Goal: Information Seeking & Learning: Learn about a topic

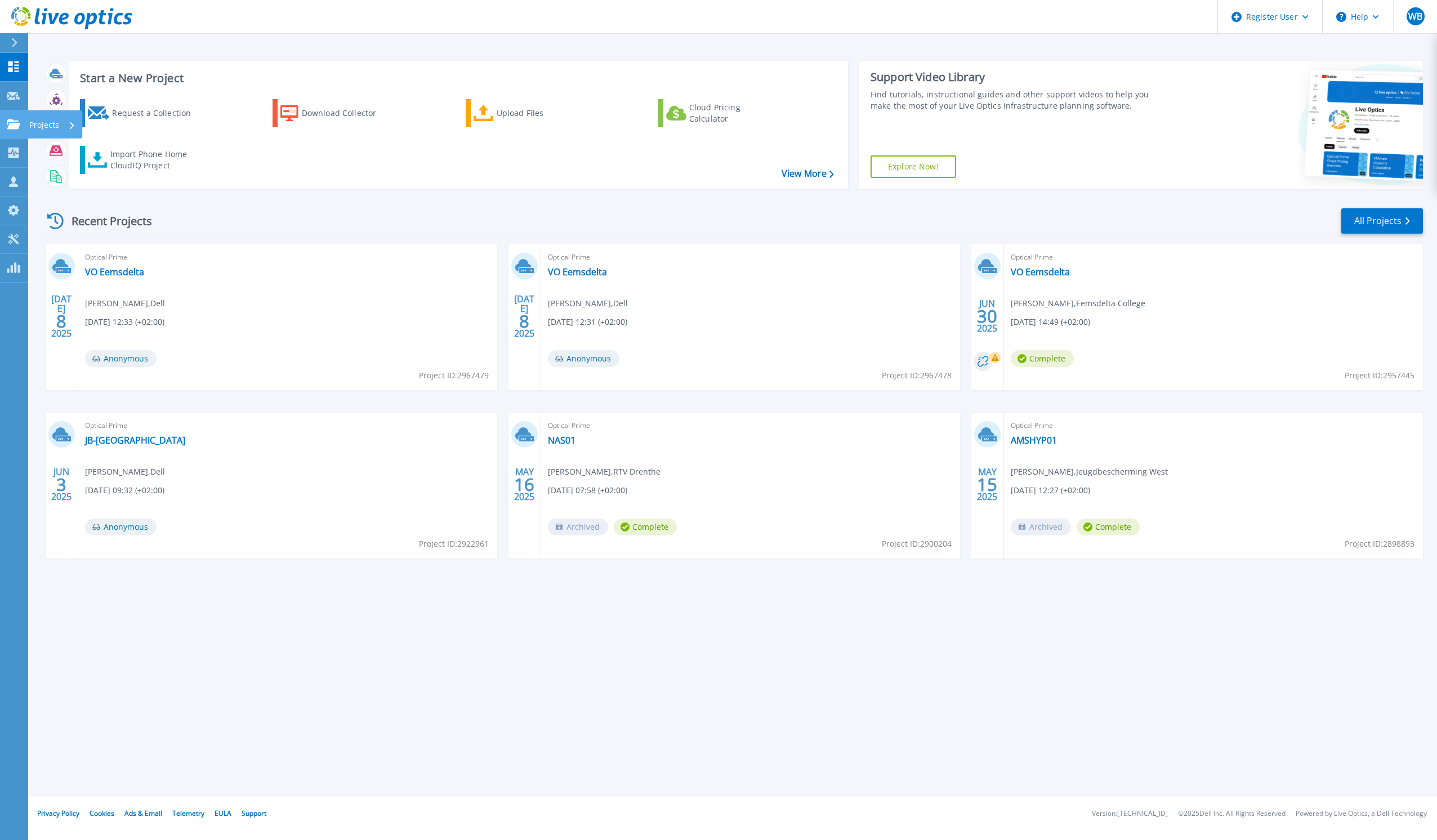
click at [15, 121] on icon at bounding box center [14, 124] width 14 height 9
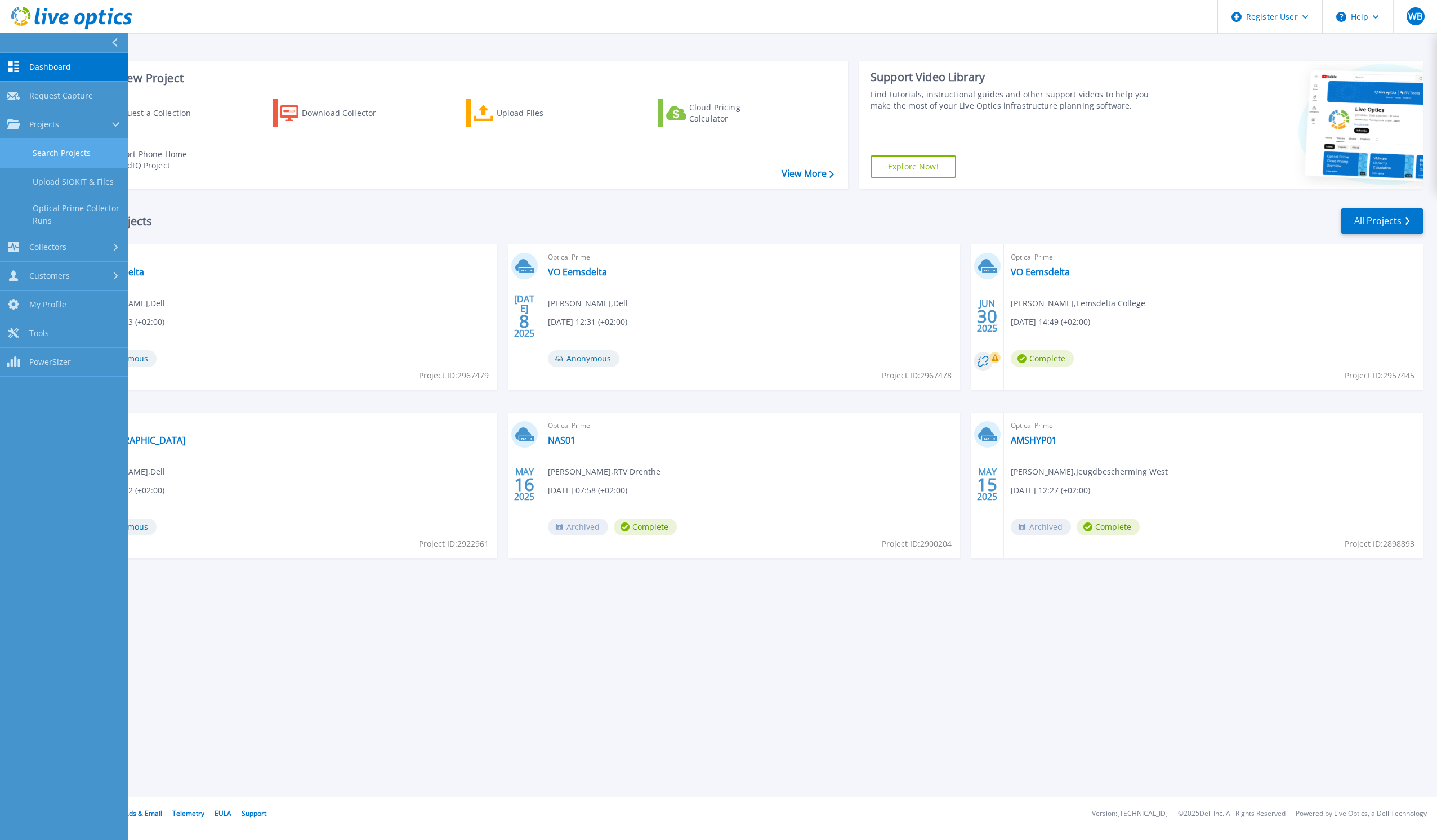
click at [56, 152] on link "Search Projects" at bounding box center [64, 154] width 128 height 29
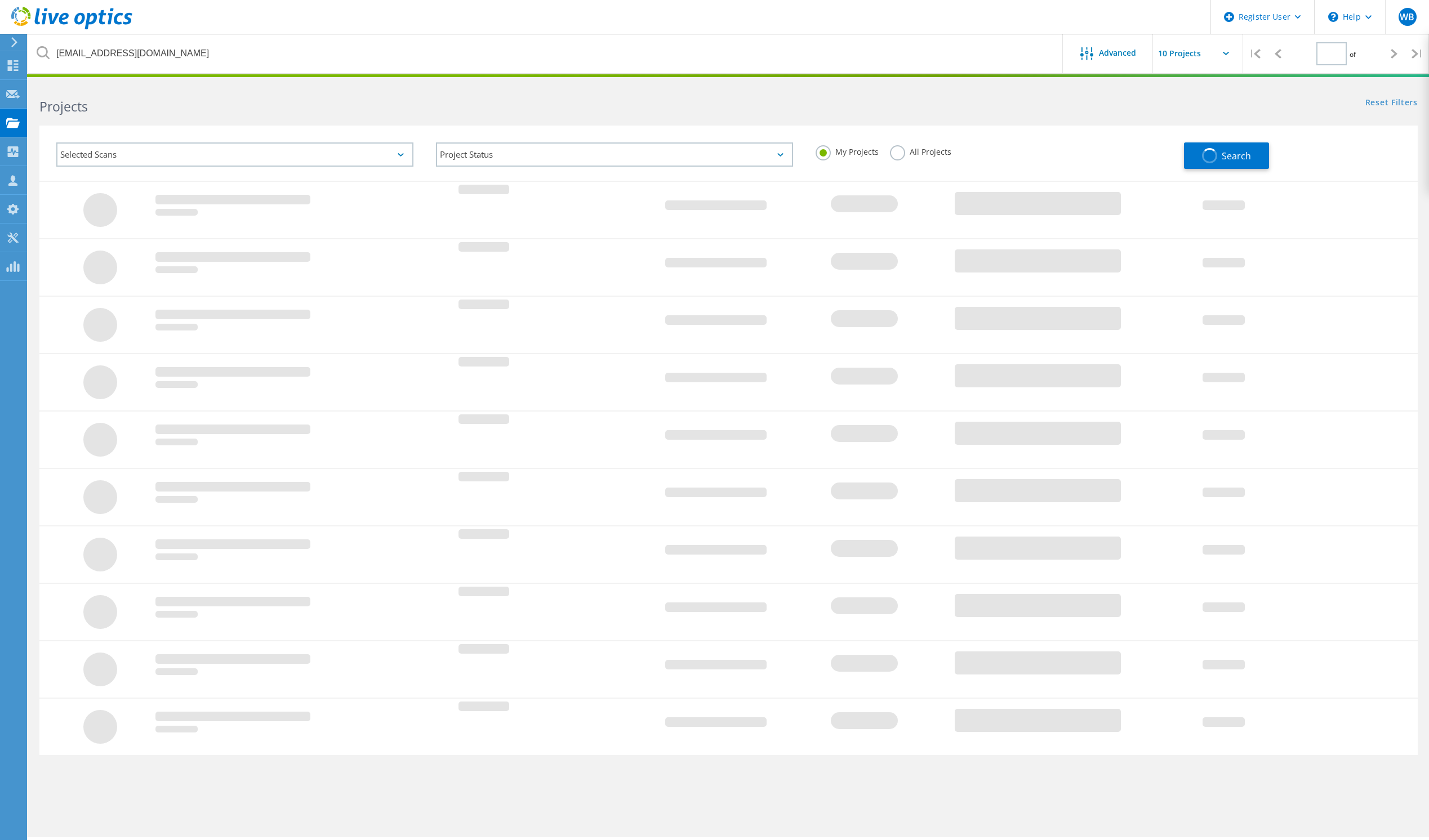
type input "1"
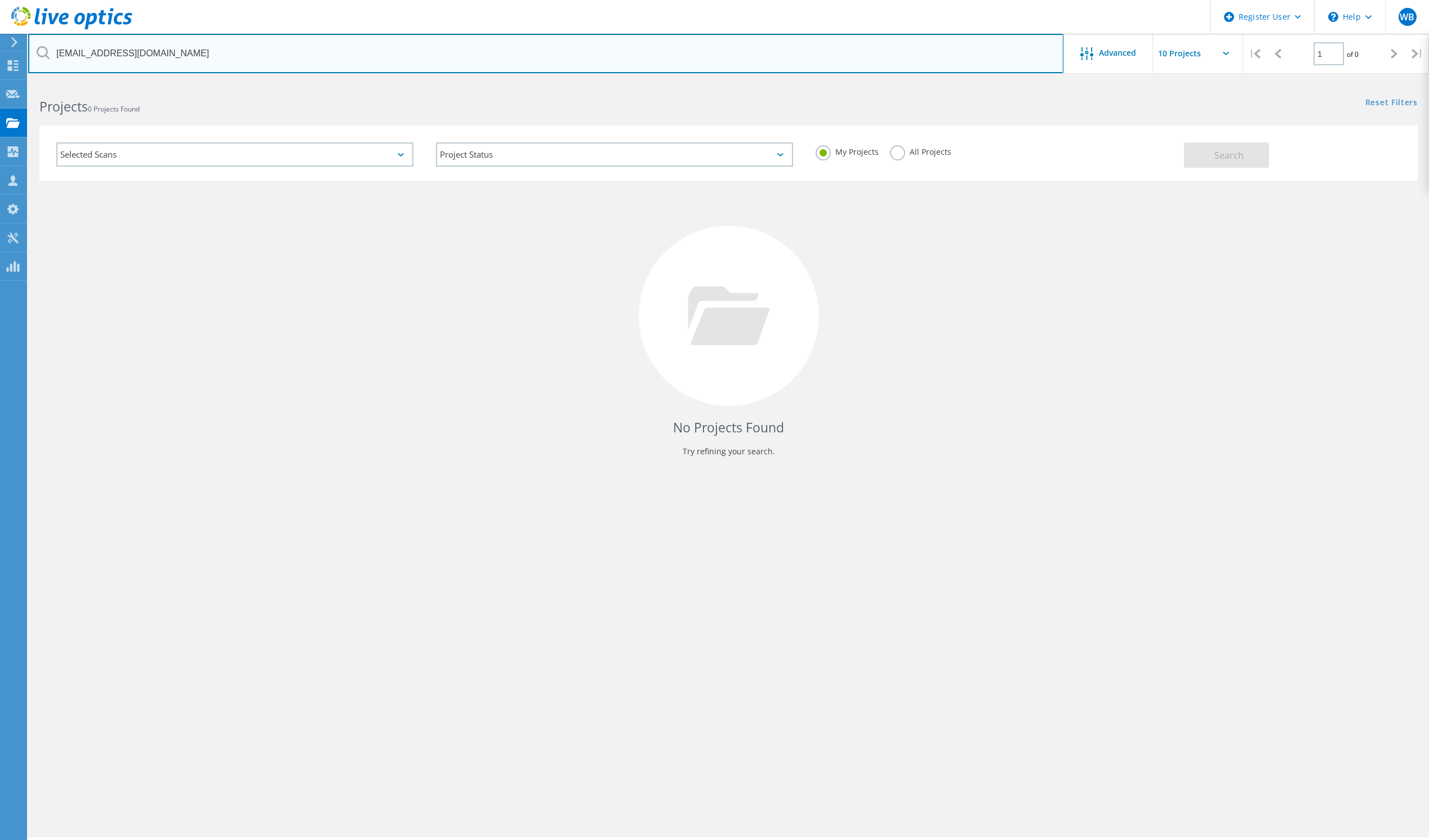
drag, startPoint x: 168, startPoint y: 56, endPoint x: 35, endPoint y: 56, distance: 133.0
click at [35, 56] on input "mark.dekooter@kpn.com" at bounding box center [546, 53] width 1035 height 39
paste input "3077506"
type input "3077506"
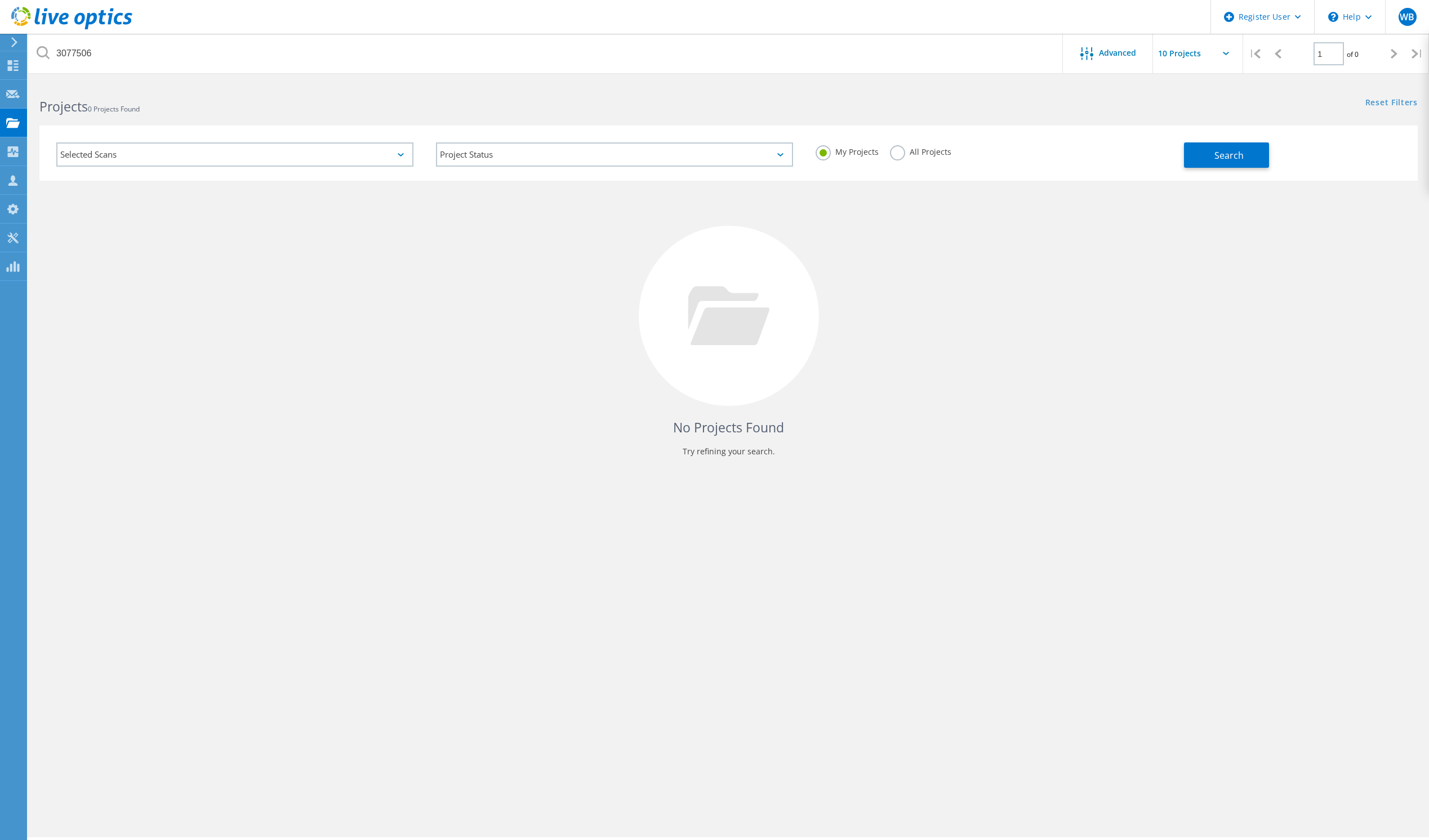
click at [934, 155] on label "All Projects" at bounding box center [921, 151] width 62 height 11
click at [0, 0] on input "All Projects" at bounding box center [0, 0] width 0 height 0
click at [1203, 154] on button "Search" at bounding box center [1226, 156] width 85 height 26
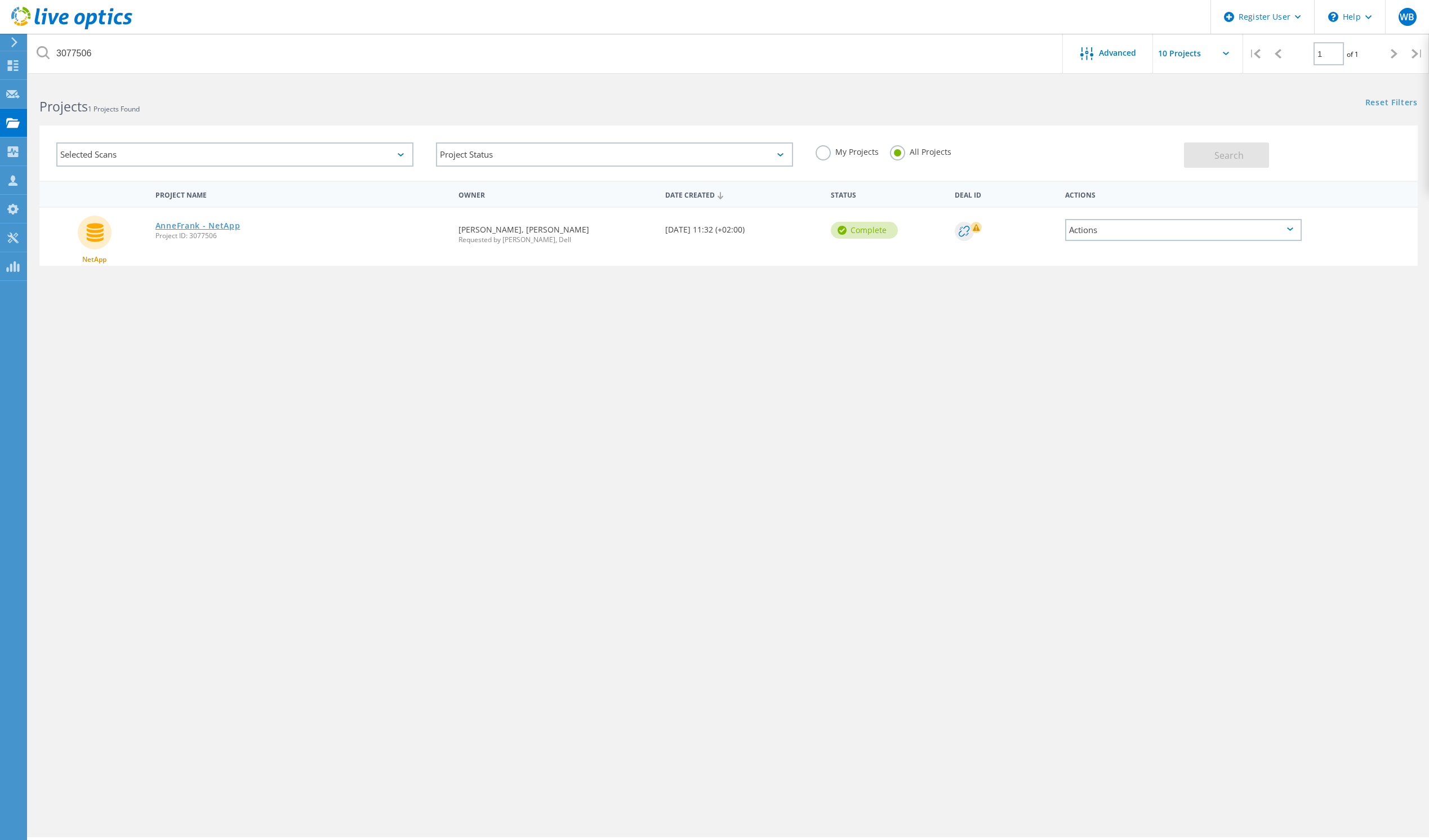
click at [194, 227] on link "AnneFrank - NetApp" at bounding box center [198, 225] width 85 height 8
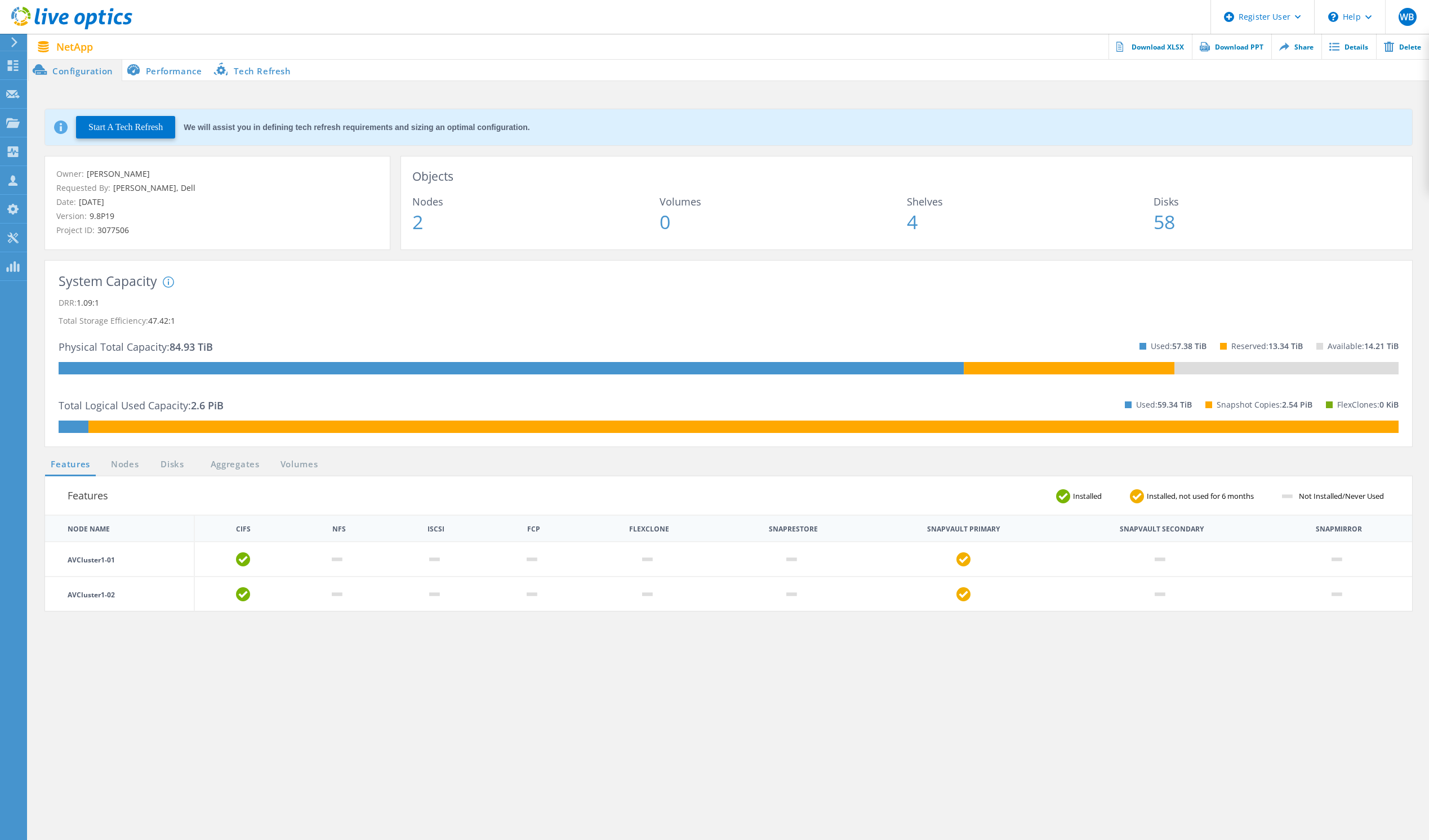
click at [162, 70] on li "Performance" at bounding box center [166, 69] width 88 height 22
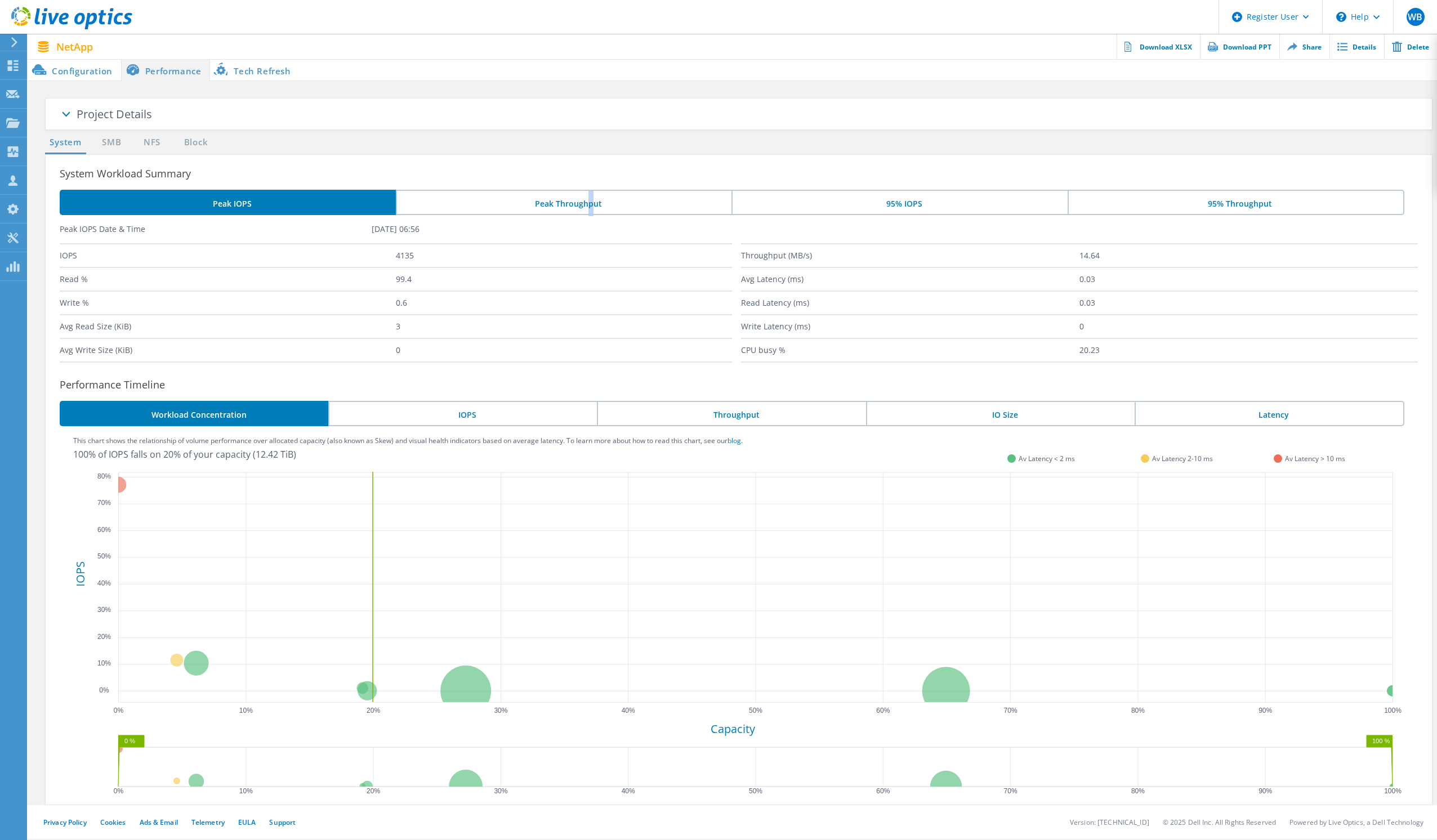
click at [586, 201] on li "Peak Throughput" at bounding box center [564, 203] width 336 height 26
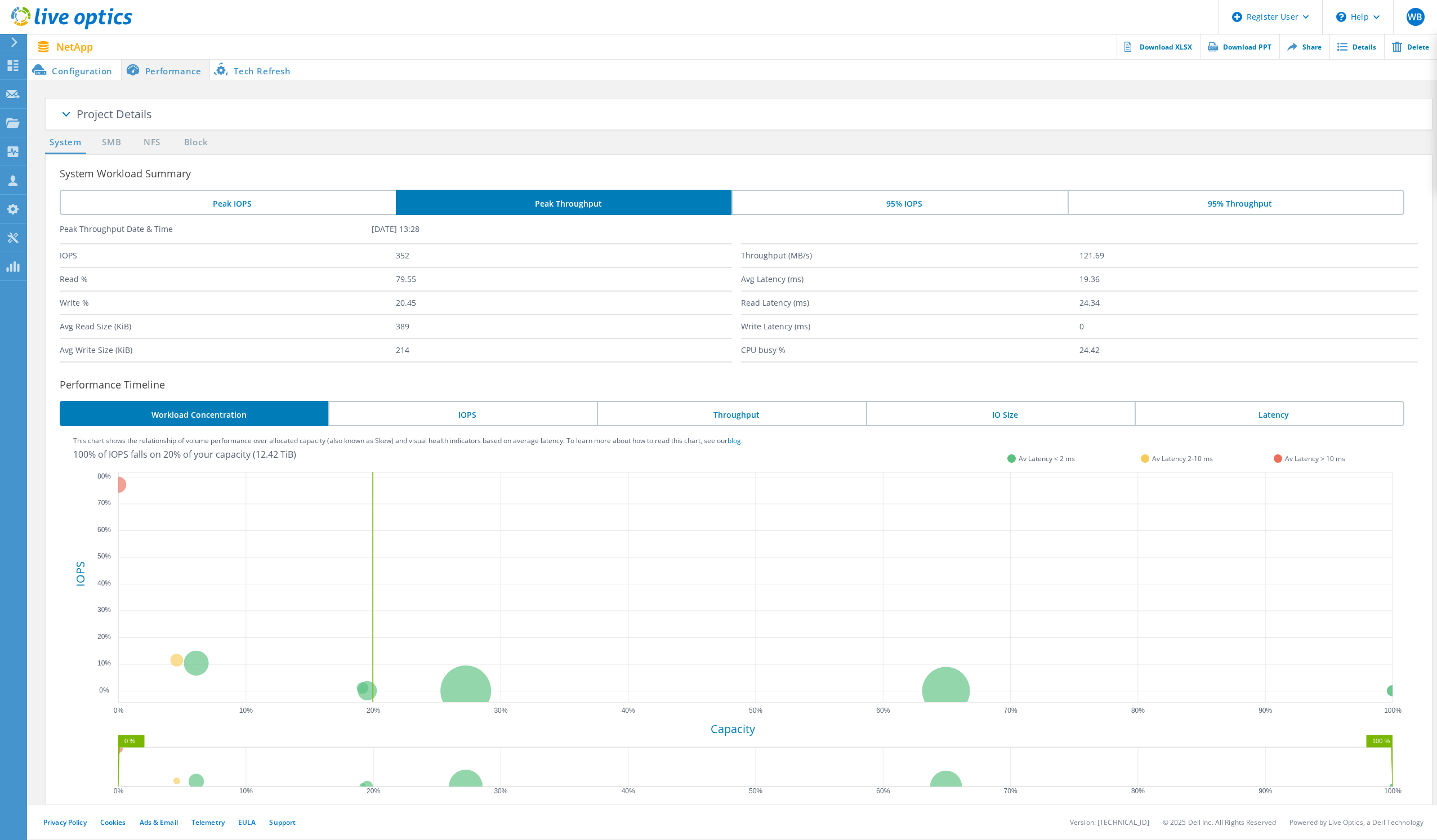
click at [309, 170] on h3 "System Workload Summary" at bounding box center [746, 174] width 1372 height 15
click at [880, 200] on li "95% IOPS" at bounding box center [899, 203] width 336 height 26
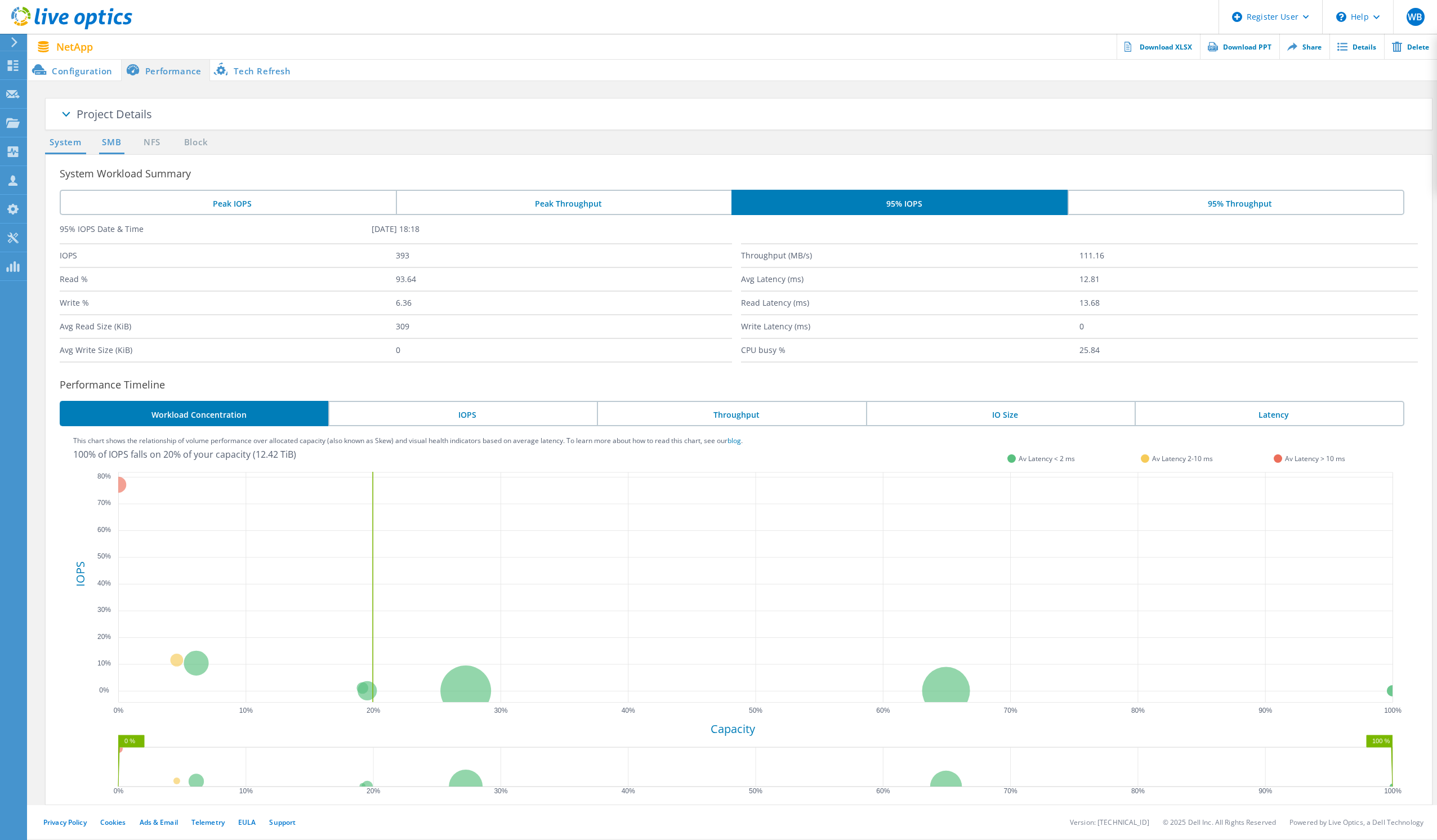
click at [121, 143] on link "SMB" at bounding box center [111, 143] width 25 height 14
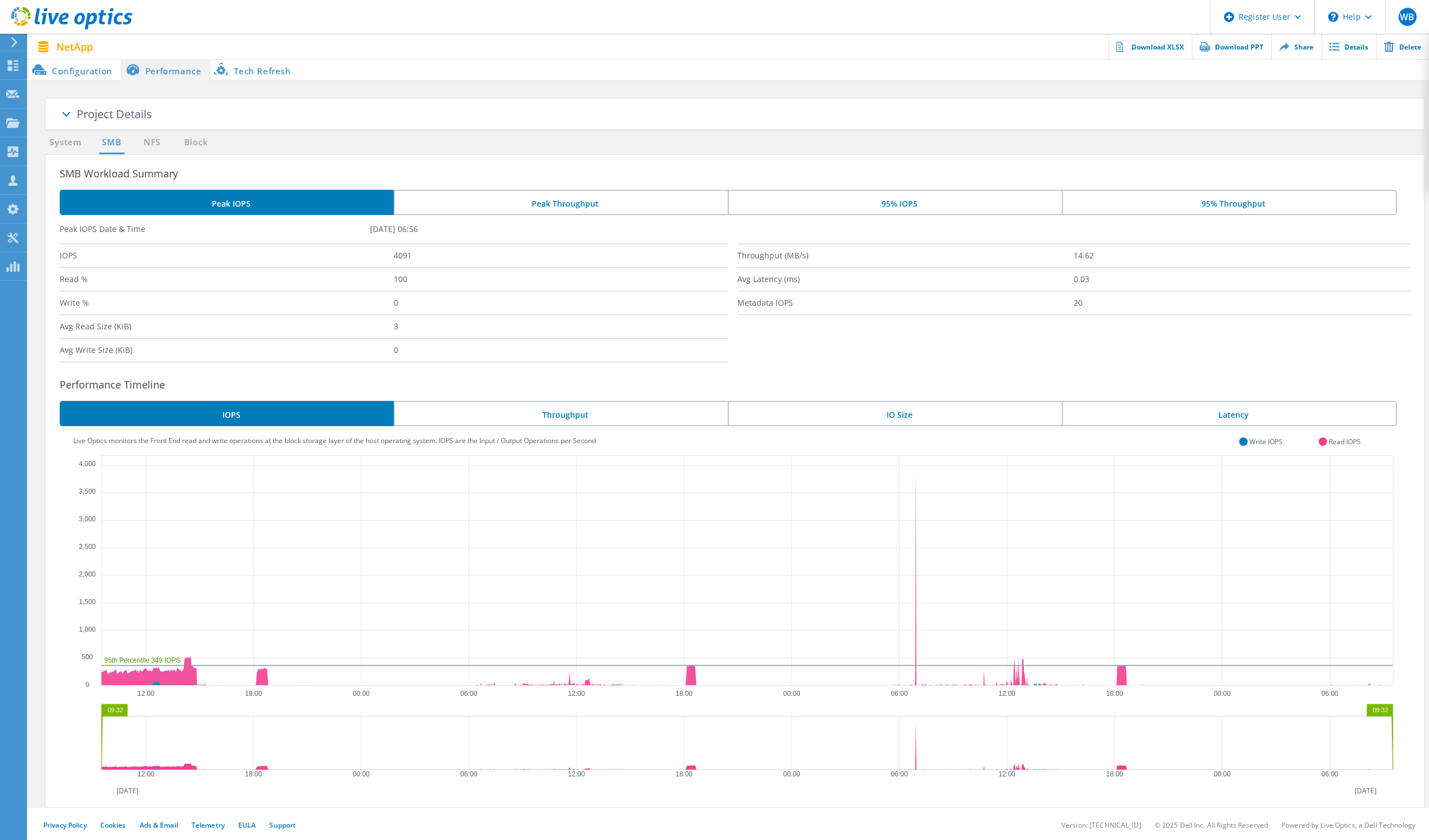
scroll to position [2, 0]
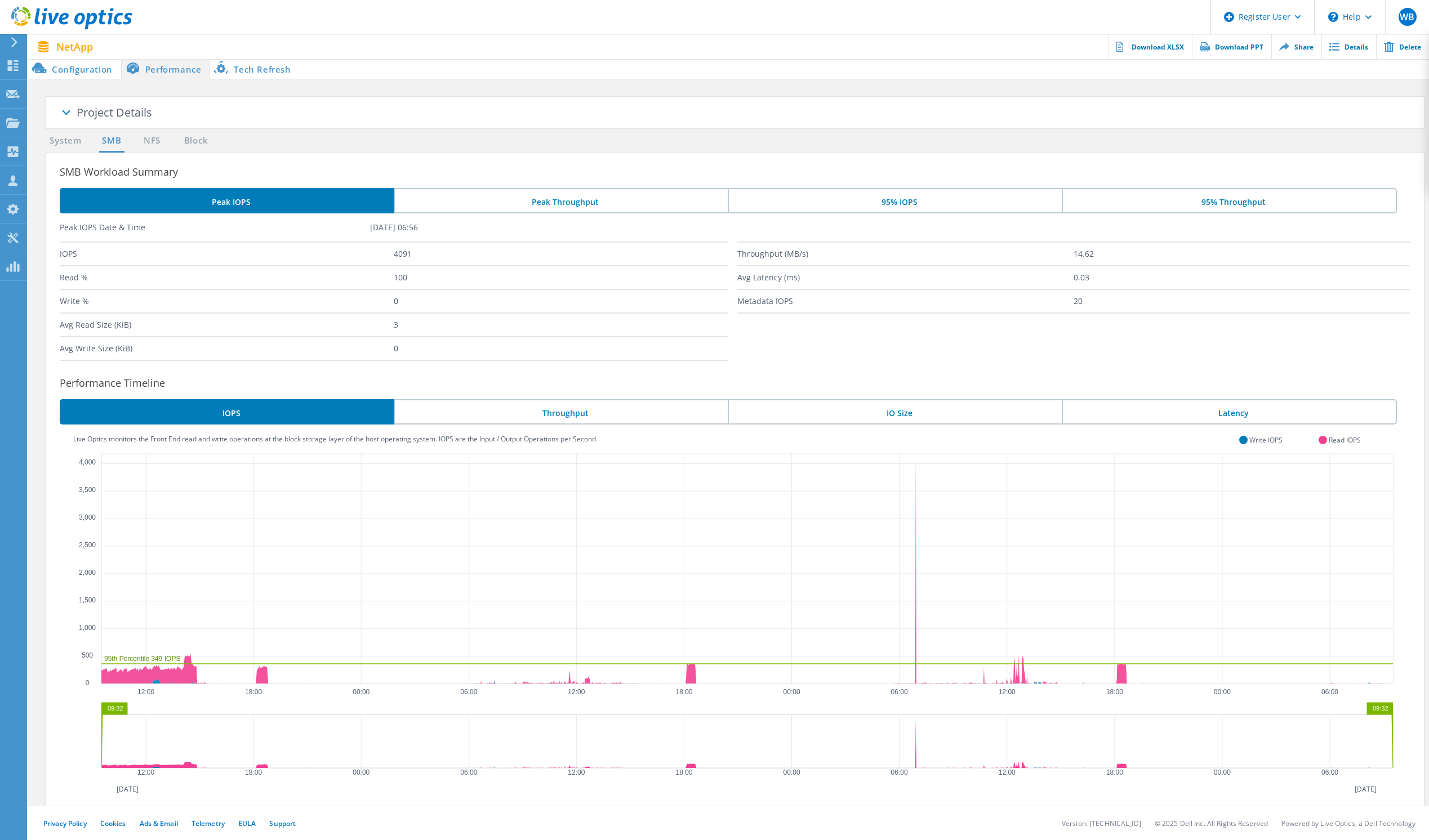
click at [139, 133] on div "Project Details Owner [PERSON_NAME] Requested By [PERSON_NAME] Date [DATE] Vers…" at bounding box center [728, 452] width 1390 height 710
click at [145, 142] on link "NFS" at bounding box center [152, 141] width 22 height 14
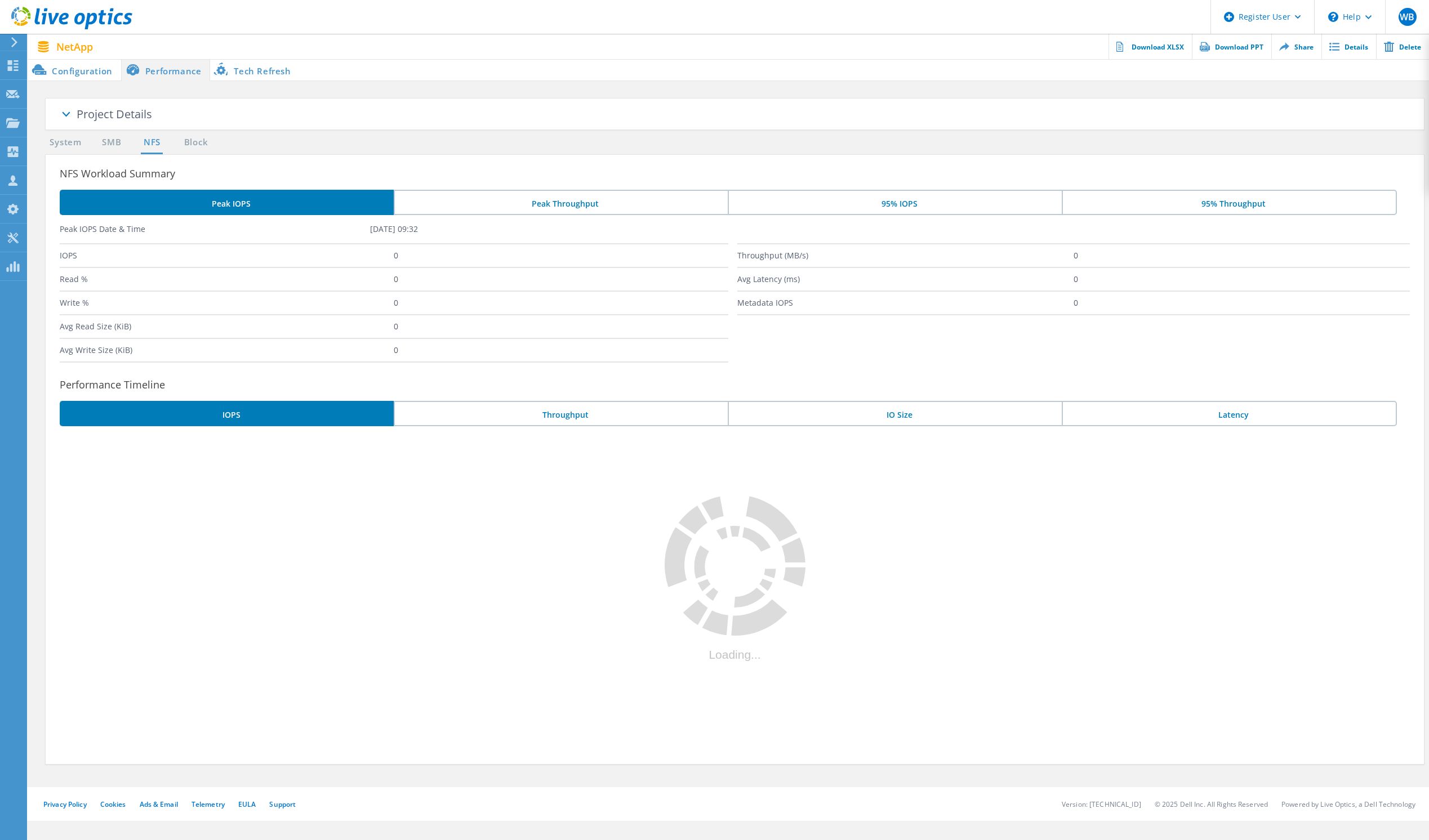
scroll to position [0, 0]
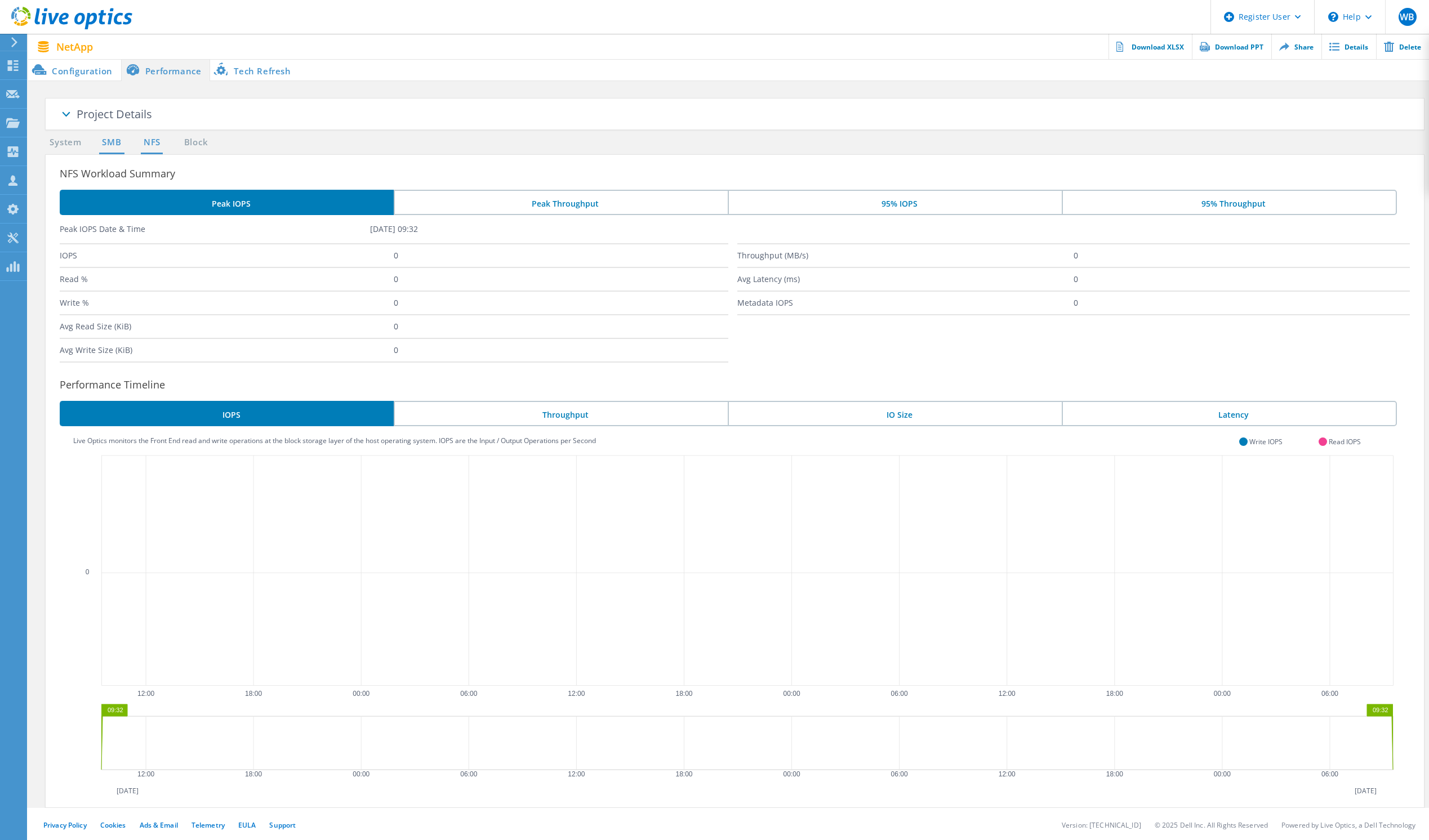
click at [107, 143] on link "SMB" at bounding box center [111, 143] width 25 height 14
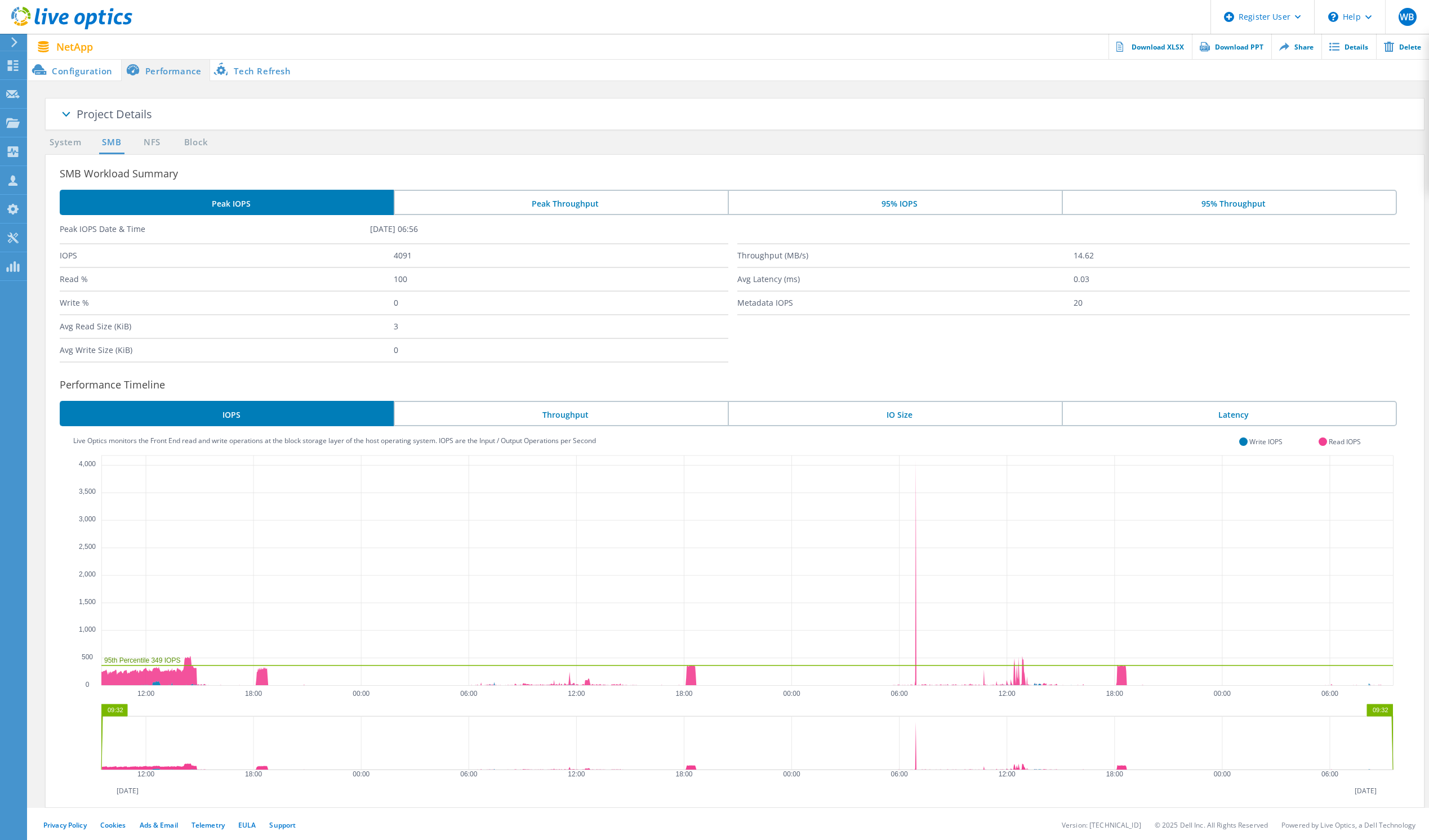
scroll to position [2, 0]
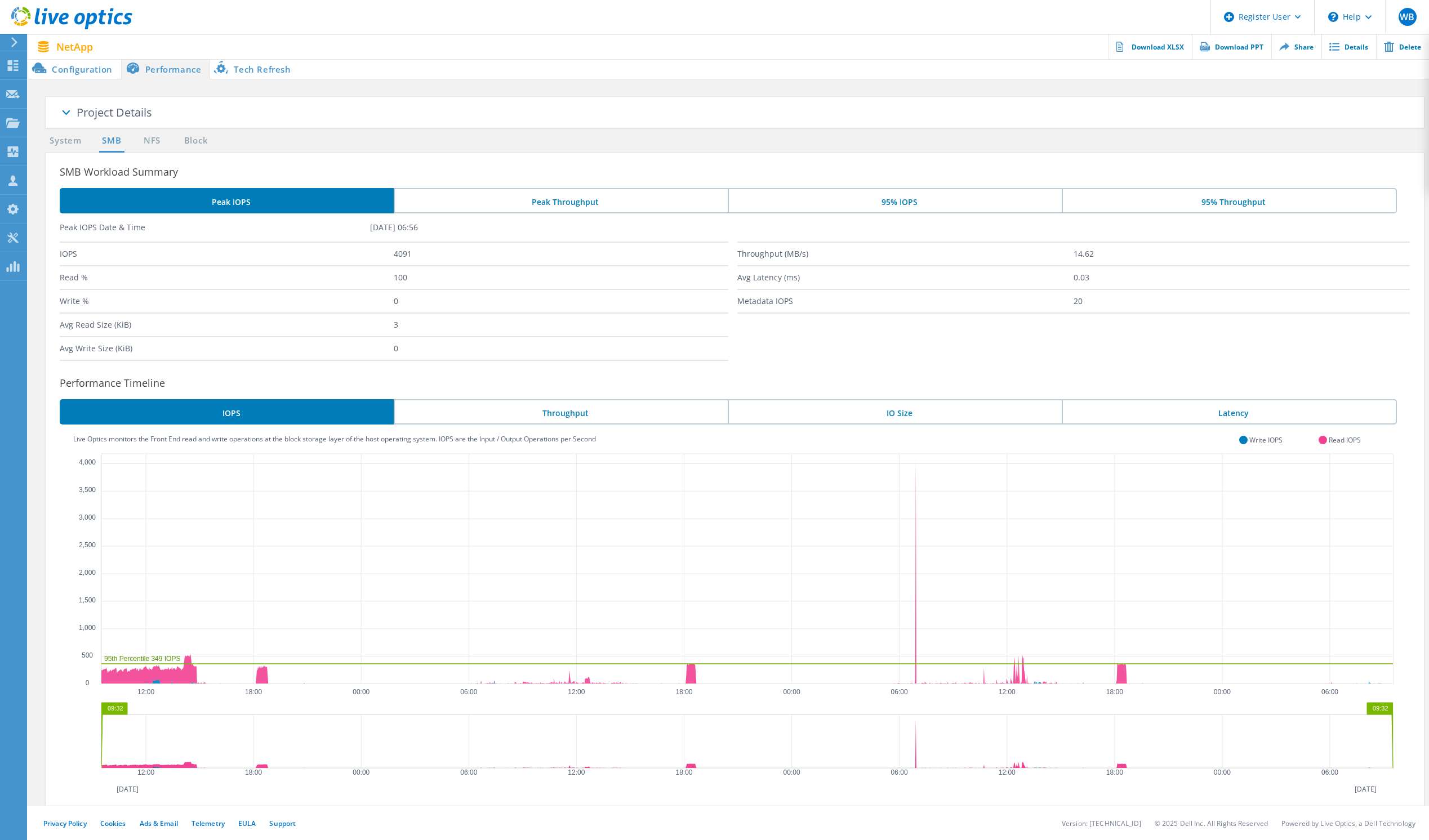
click at [552, 194] on li "Peak Throughput" at bounding box center [560, 201] width 334 height 26
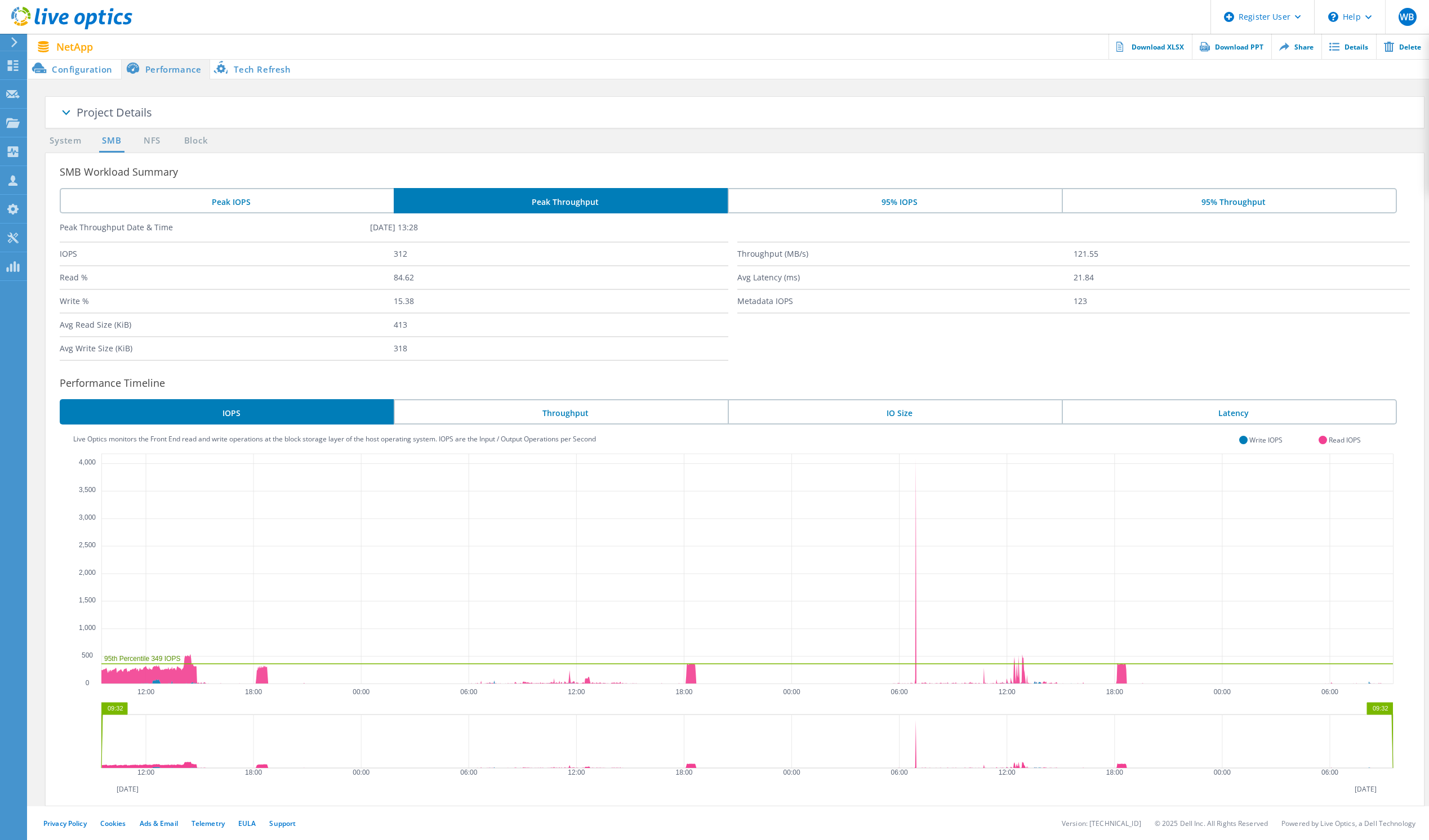
click at [569, 411] on li "Throughput" at bounding box center [560, 412] width 334 height 26
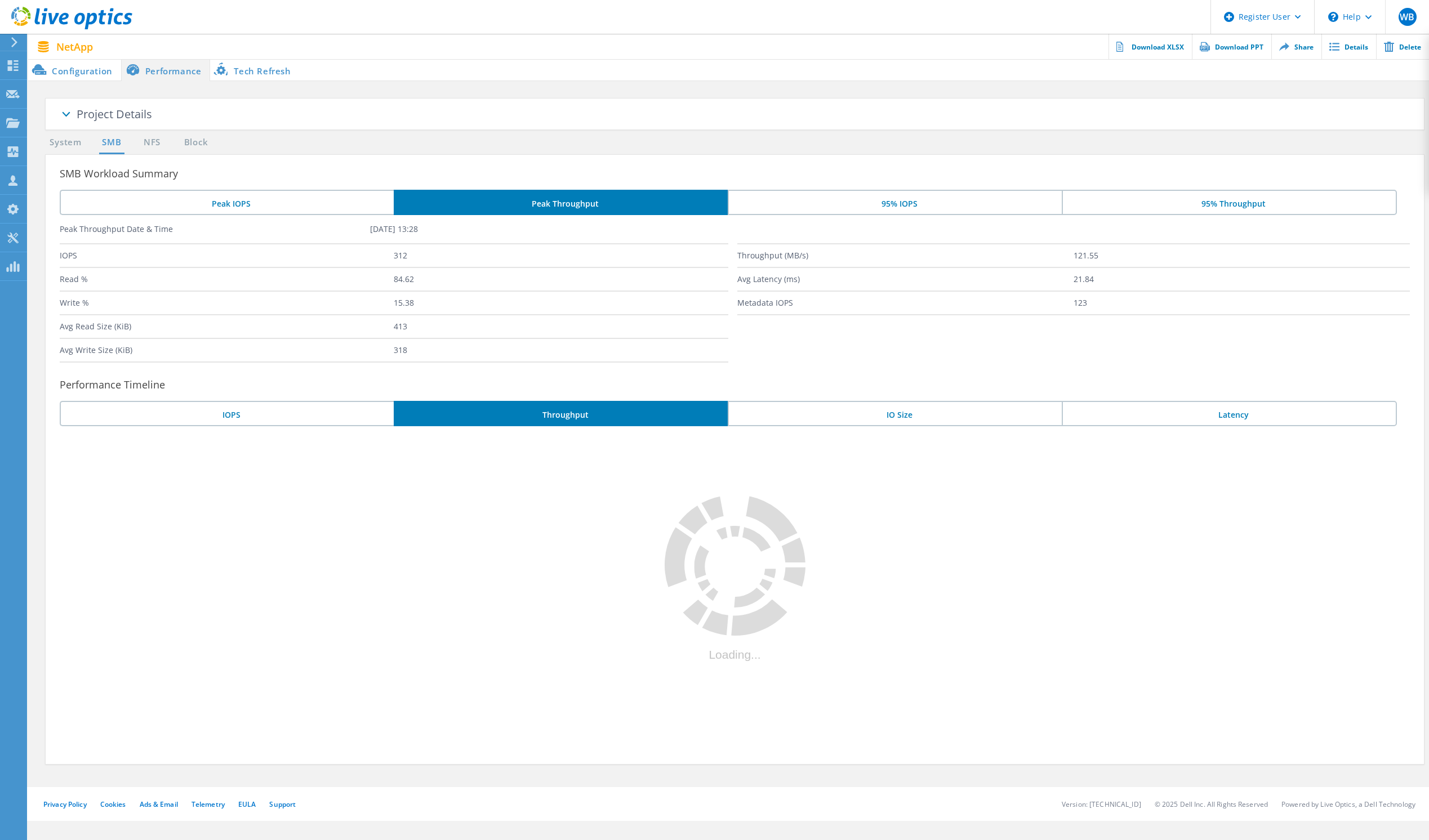
scroll to position [0, 0]
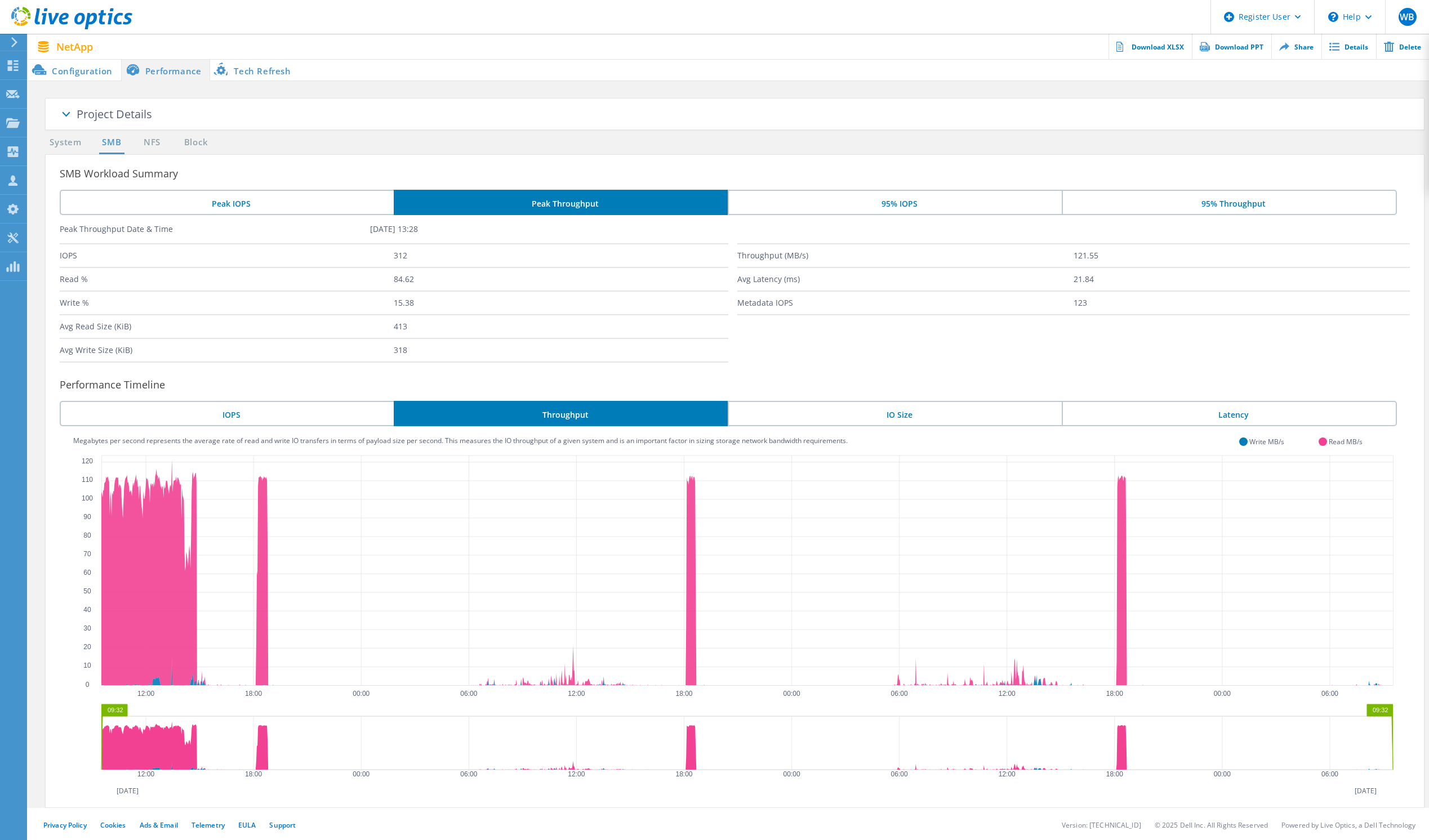
click at [916, 411] on li "IO Size" at bounding box center [895, 414] width 334 height 26
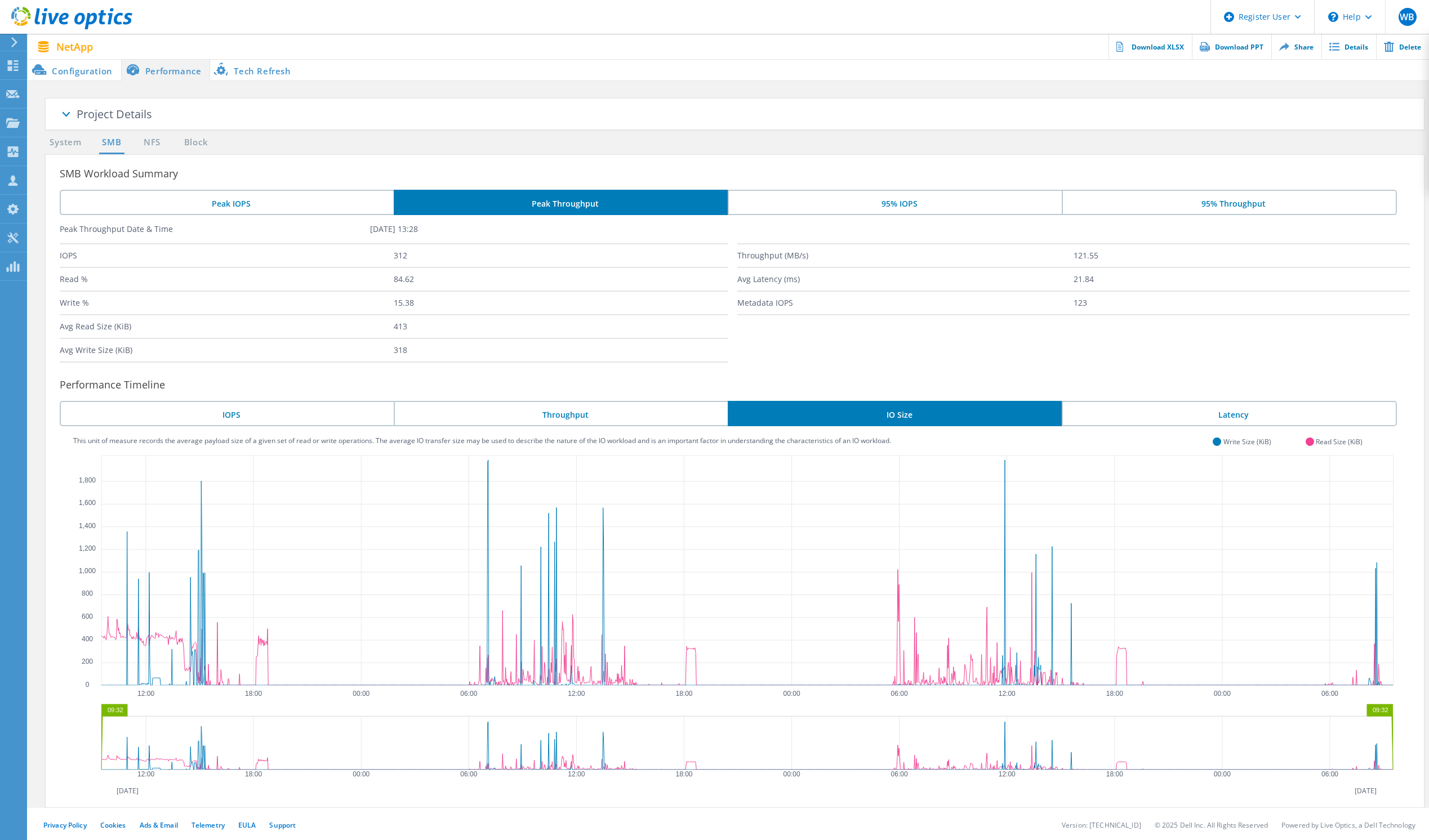
click at [1226, 414] on li "Latency" at bounding box center [1230, 414] width 335 height 26
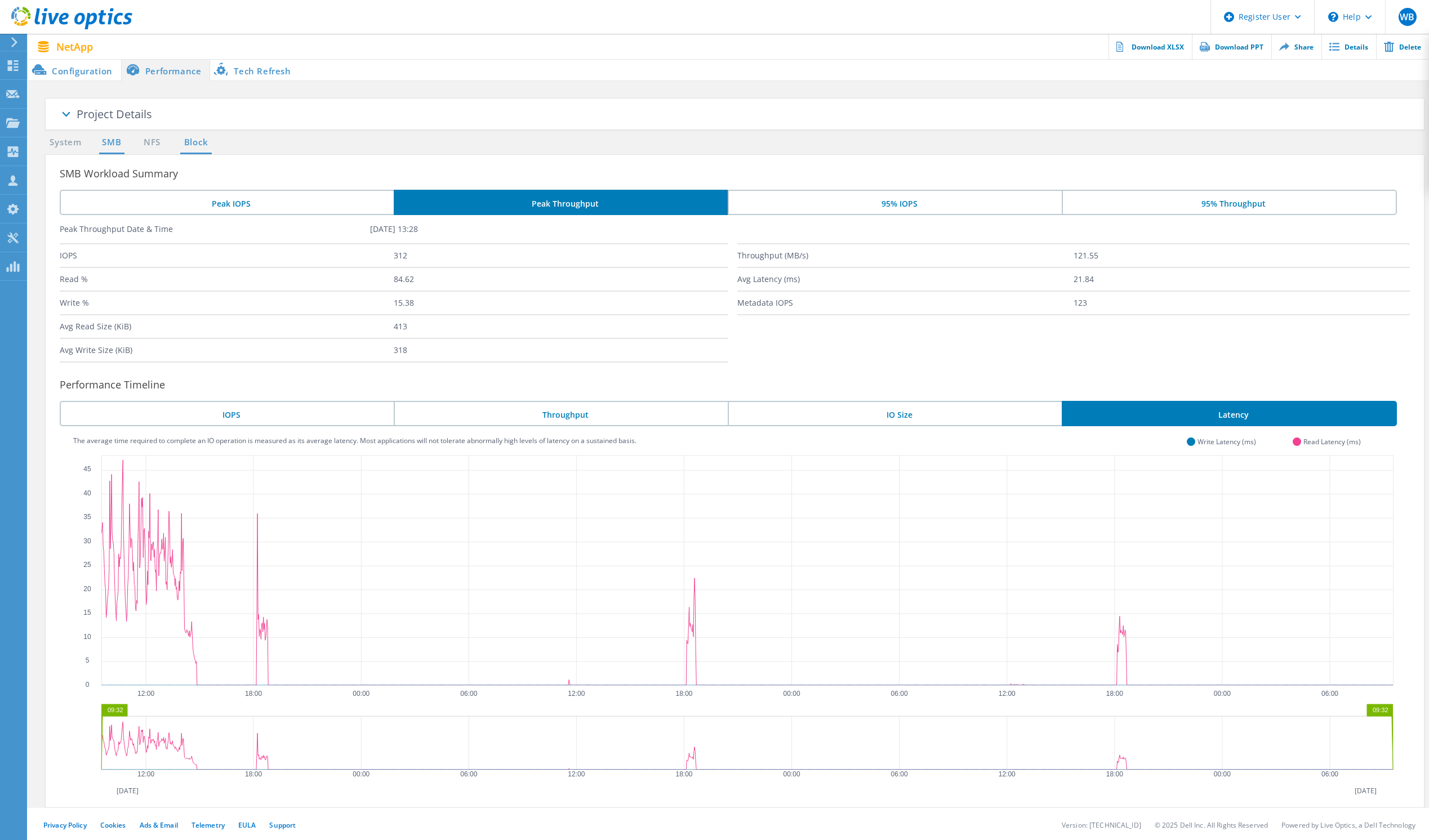
click at [204, 137] on link "Block" at bounding box center [196, 143] width 31 height 14
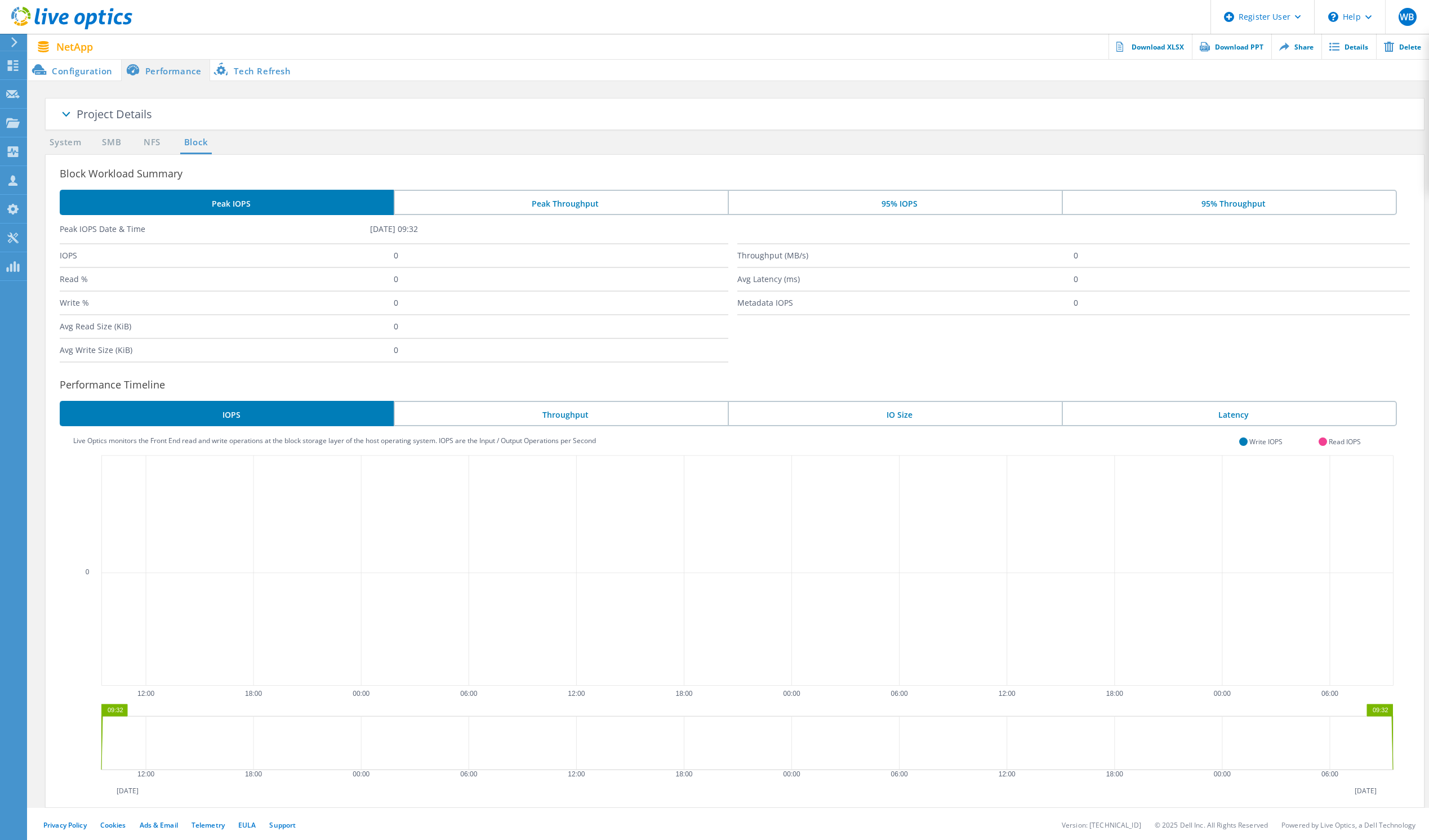
scroll to position [2, 0]
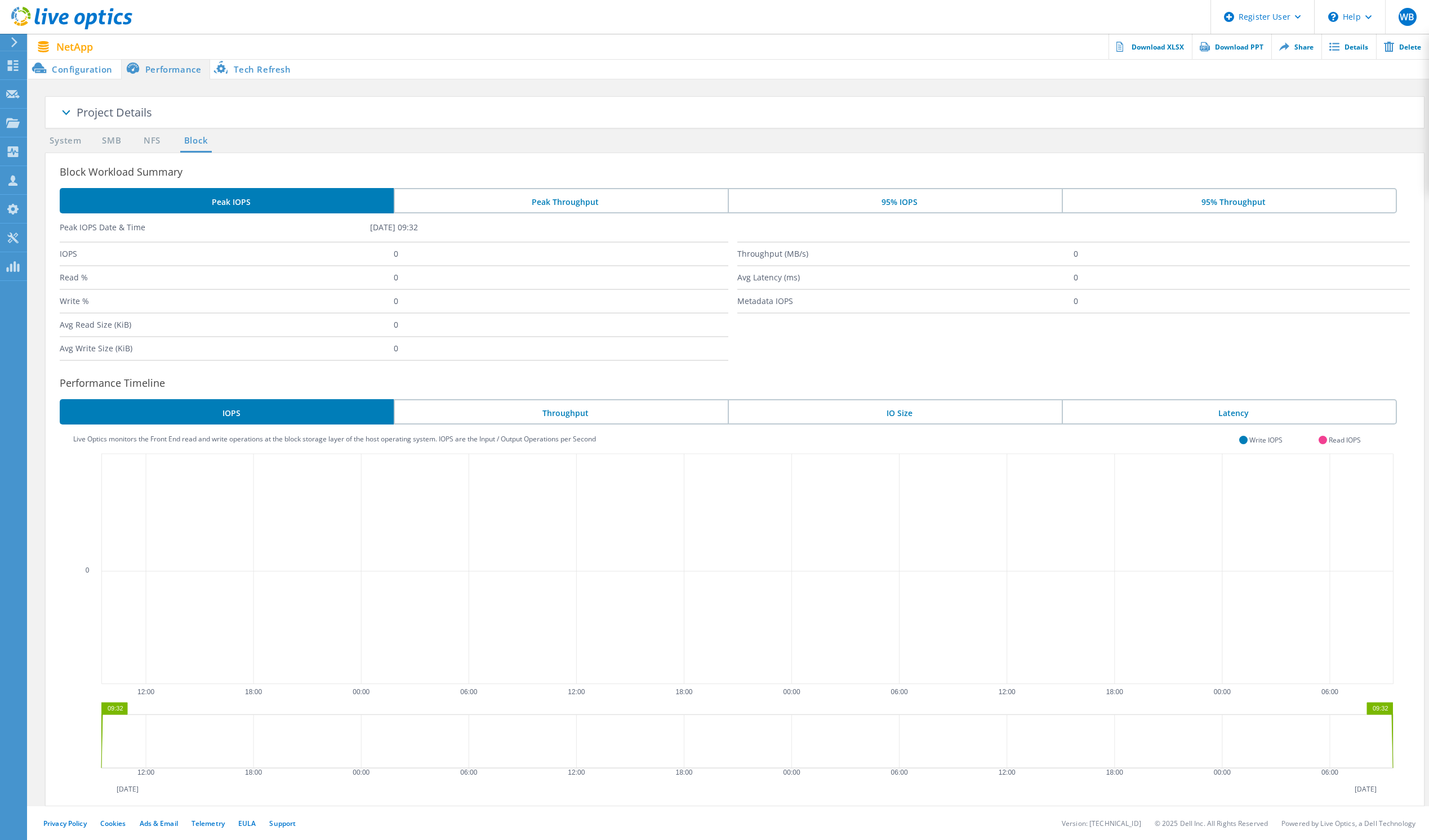
click at [583, 406] on li "Throughput" at bounding box center [560, 412] width 334 height 26
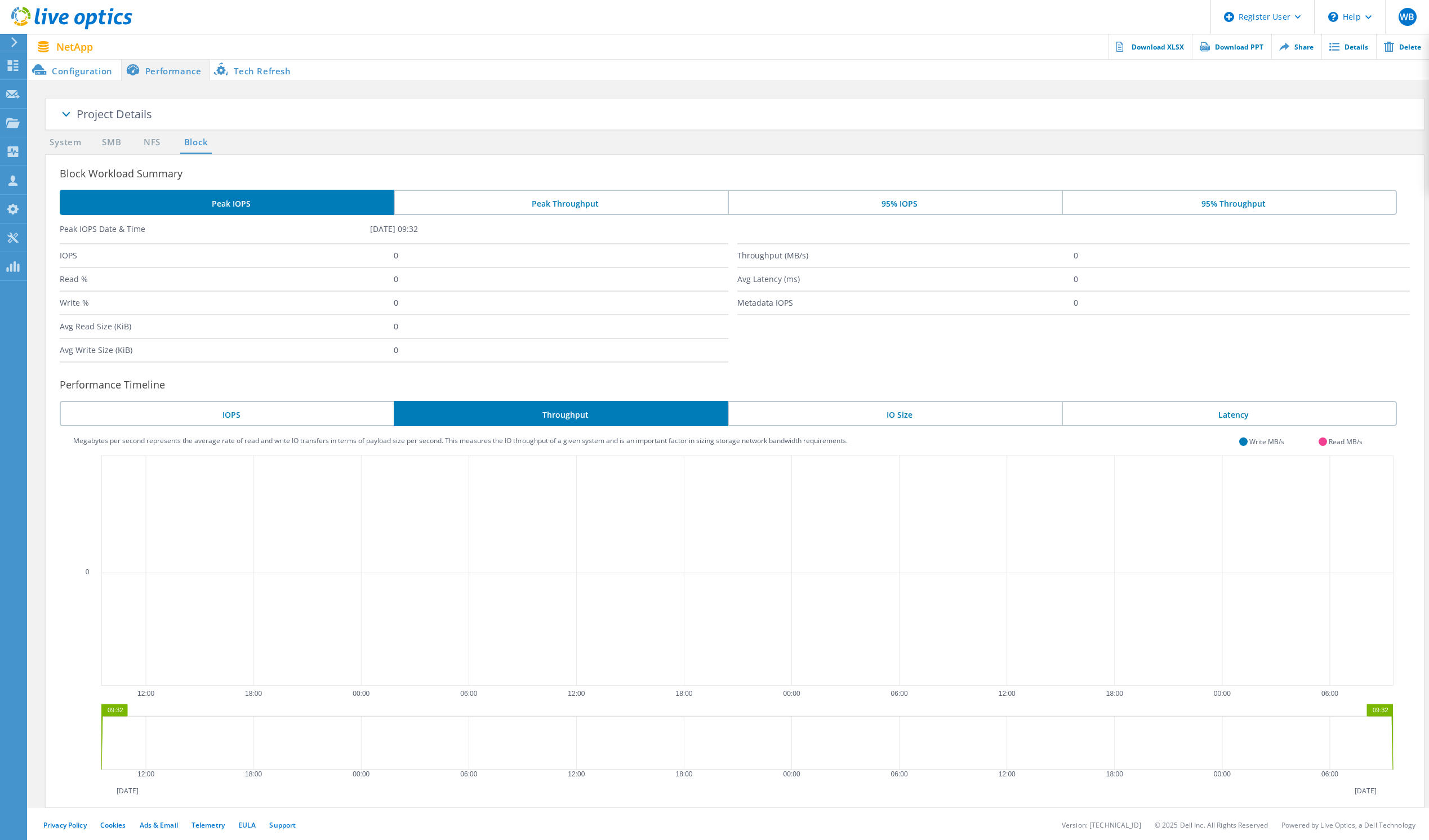
click at [895, 409] on li "IO Size" at bounding box center [895, 414] width 334 height 26
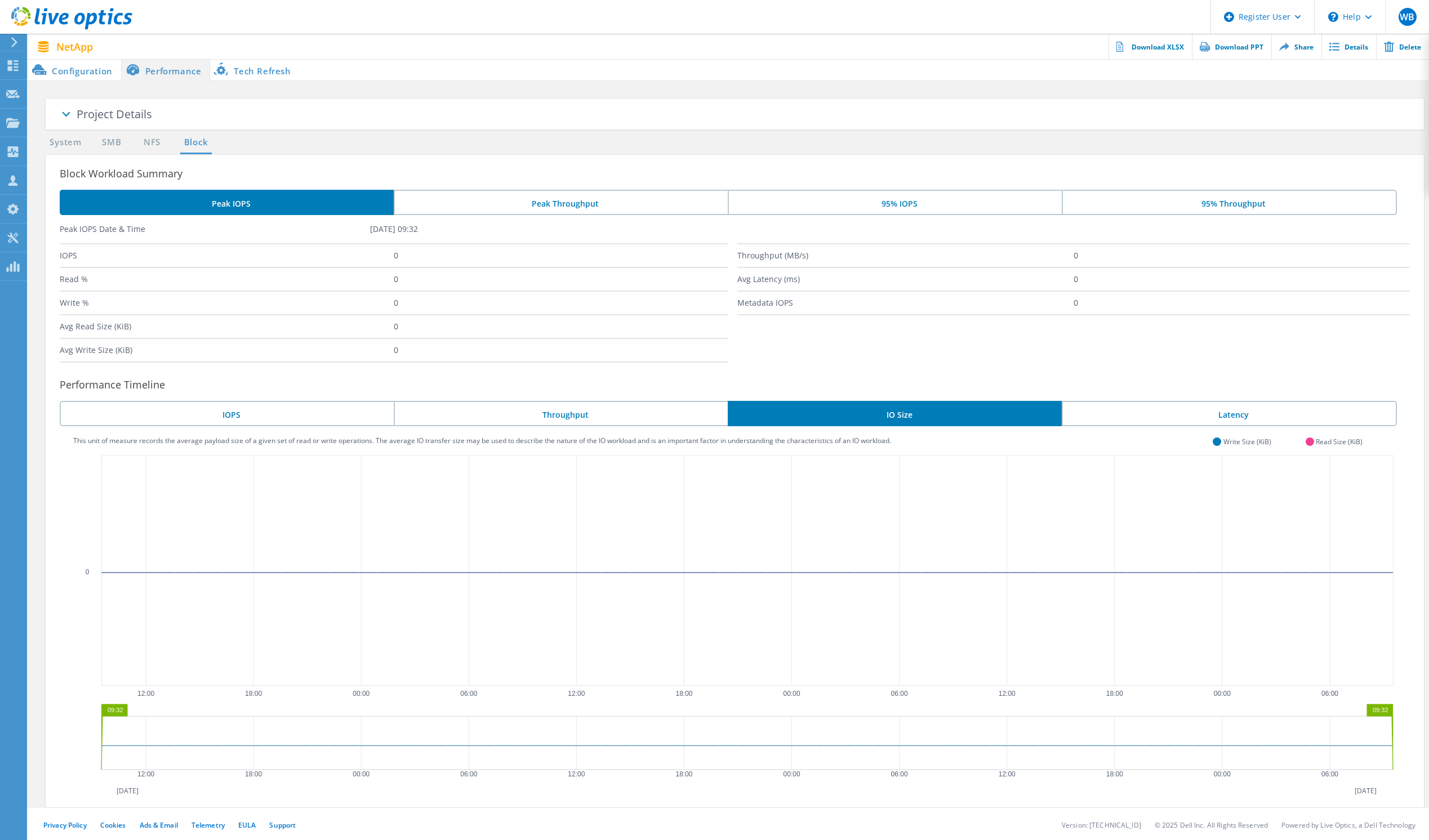
click at [1176, 413] on li "Latency" at bounding box center [1230, 414] width 335 height 26
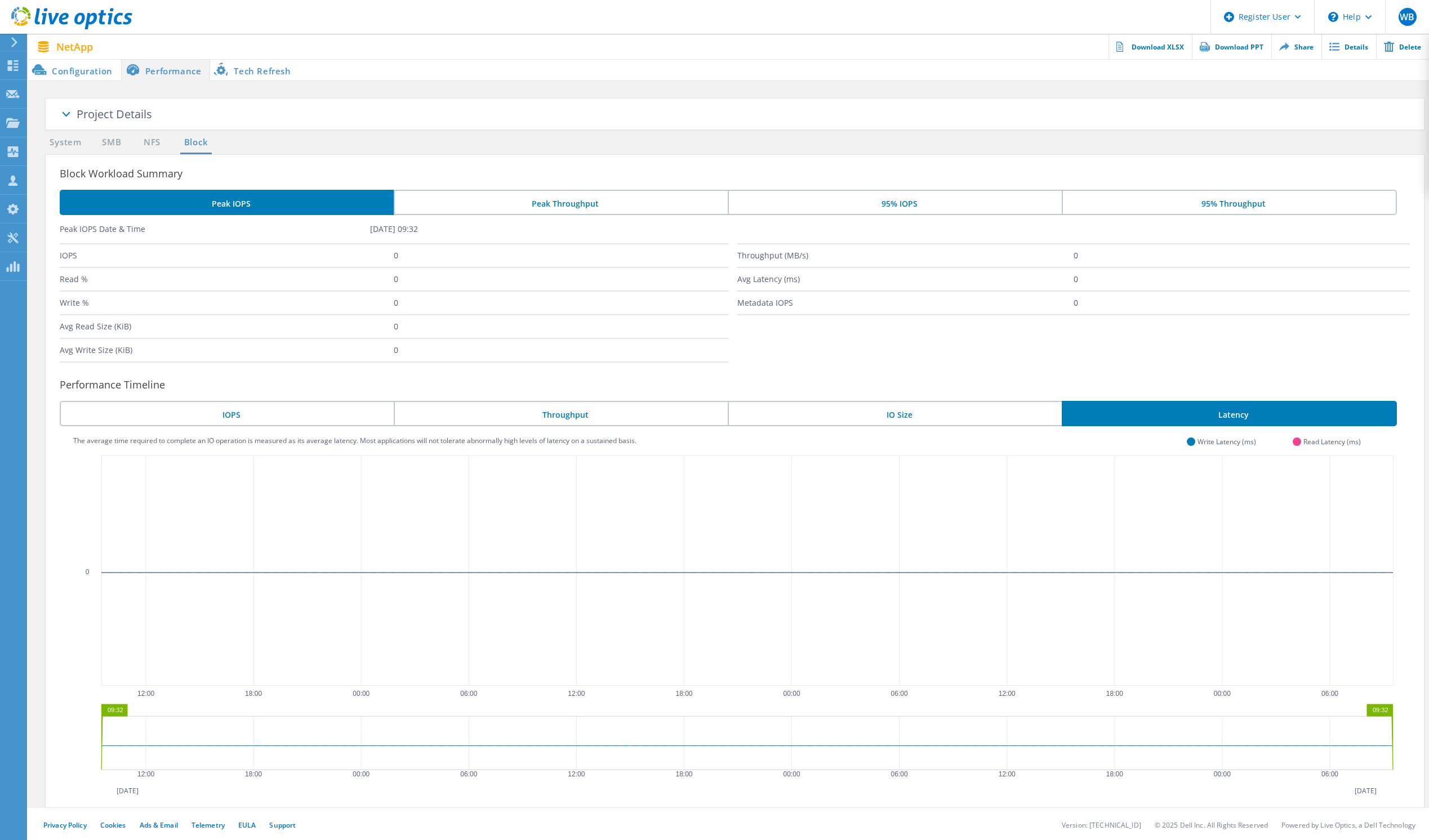
click at [535, 204] on li "Peak Throughput" at bounding box center [560, 203] width 334 height 26
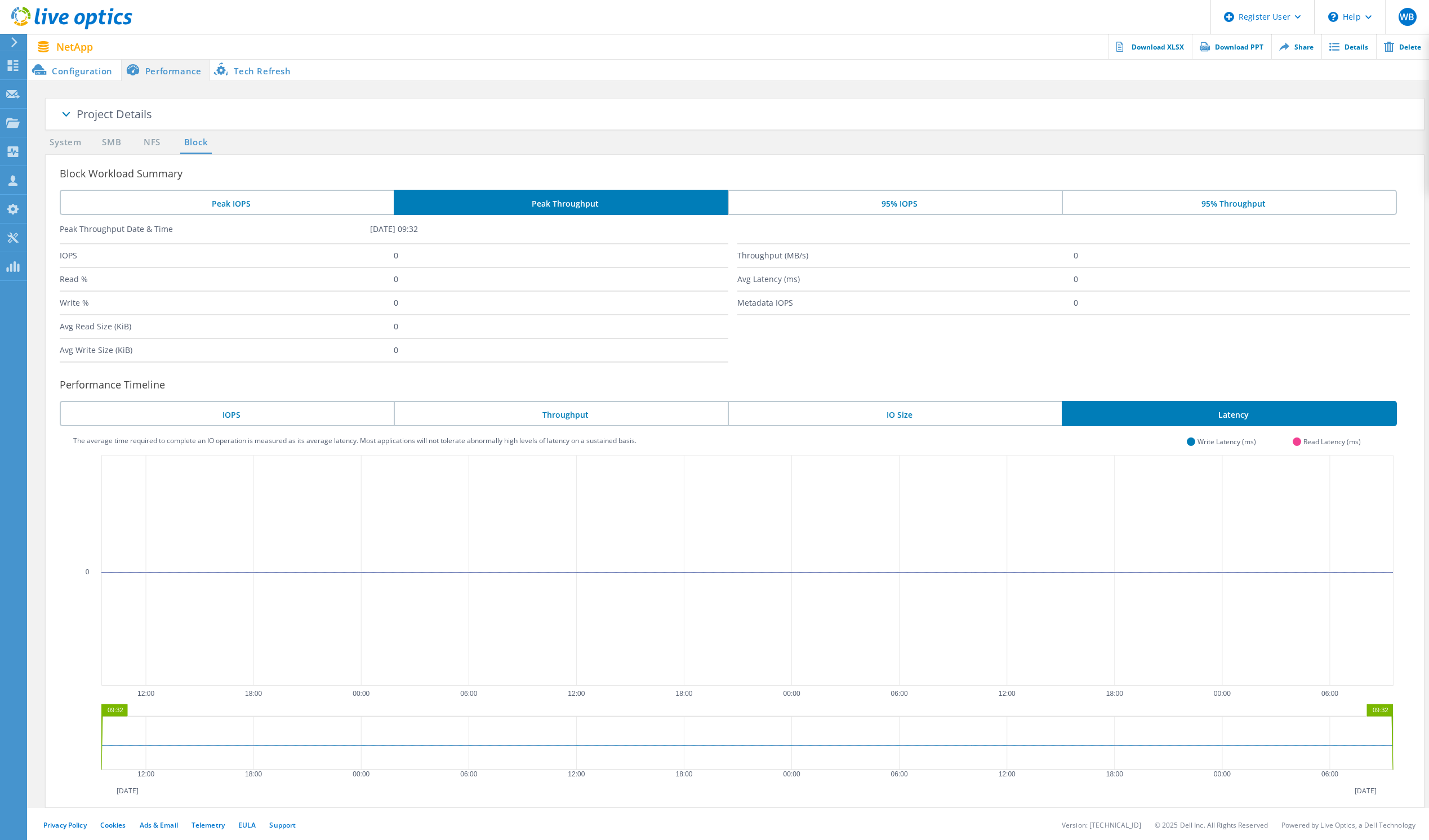
click at [888, 195] on li "95% IOPS" at bounding box center [895, 203] width 334 height 26
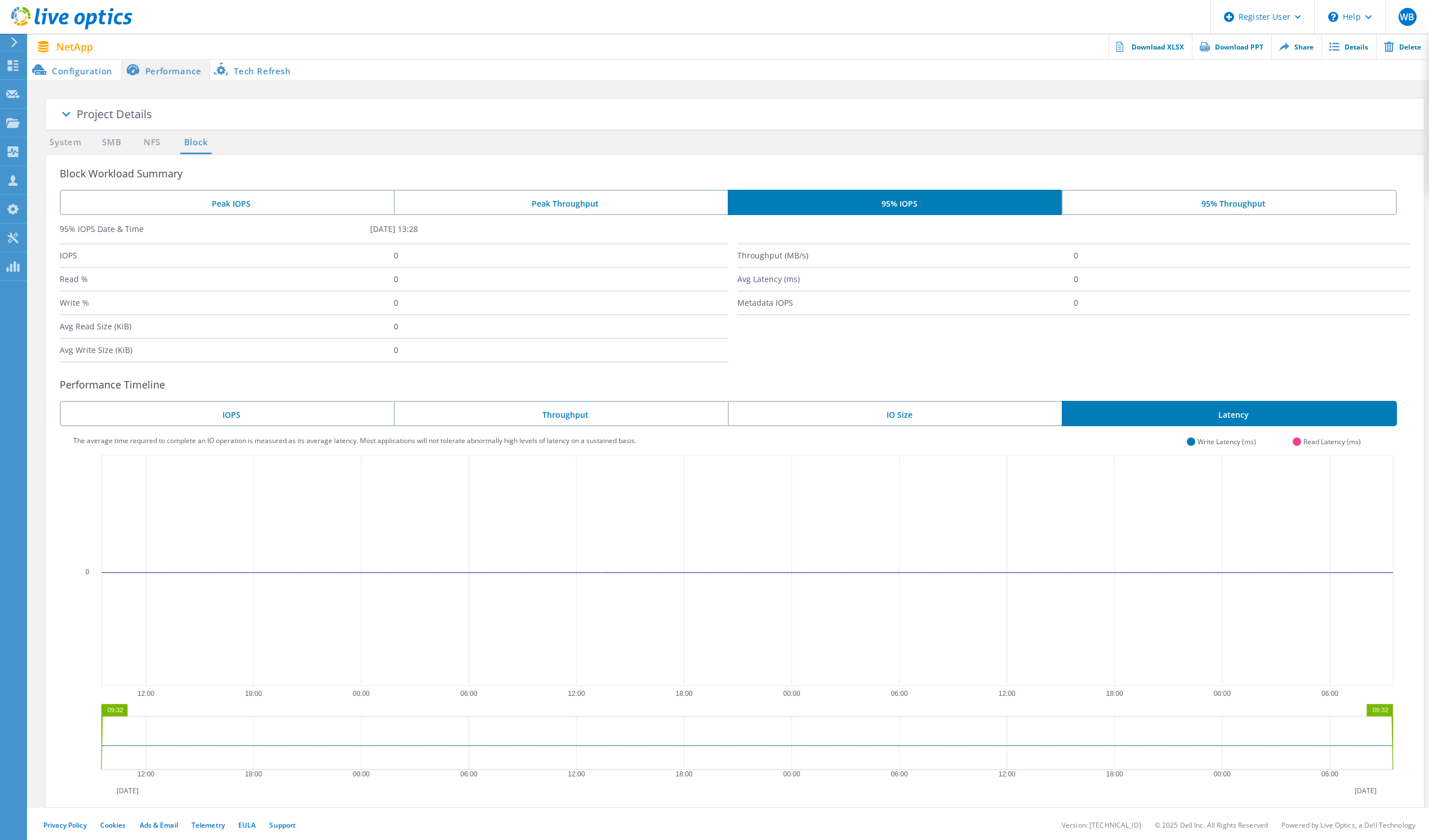
click at [1118, 195] on li "95% Throughput" at bounding box center [1230, 203] width 335 height 26
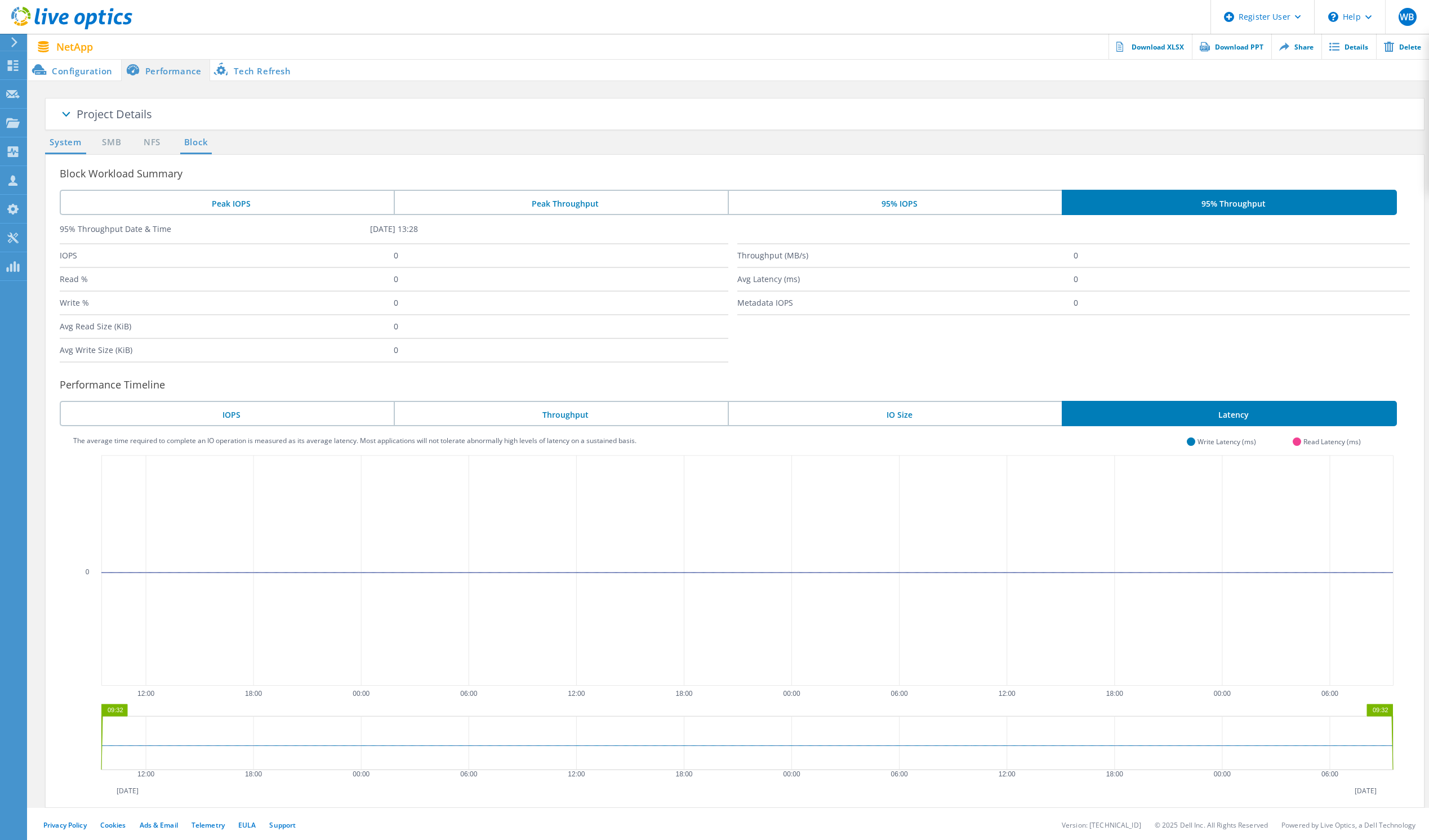
click at [75, 141] on link "System" at bounding box center [66, 143] width 41 height 14
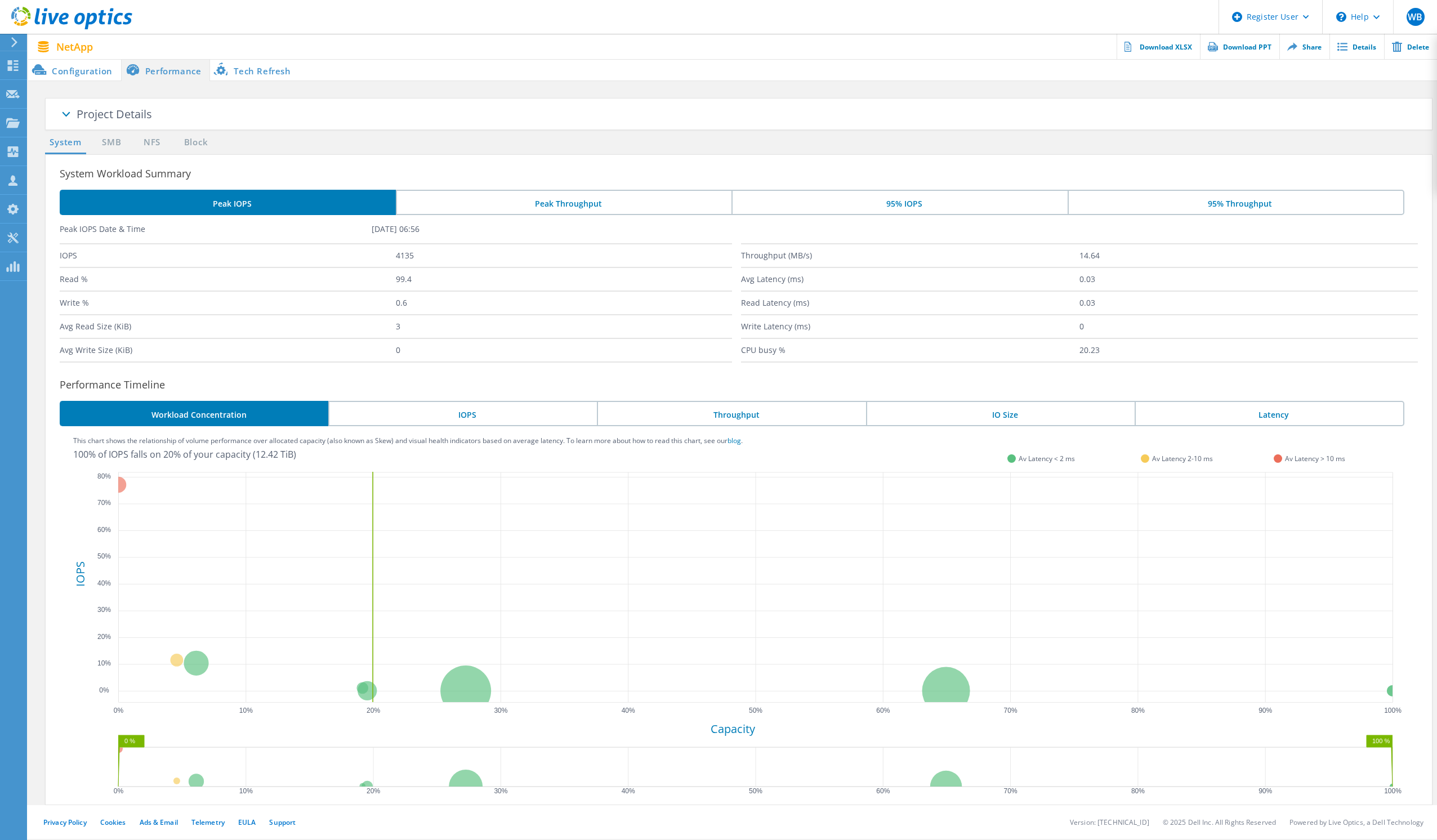
click at [220, 120] on div "Project Details" at bounding box center [754, 115] width 1356 height 33
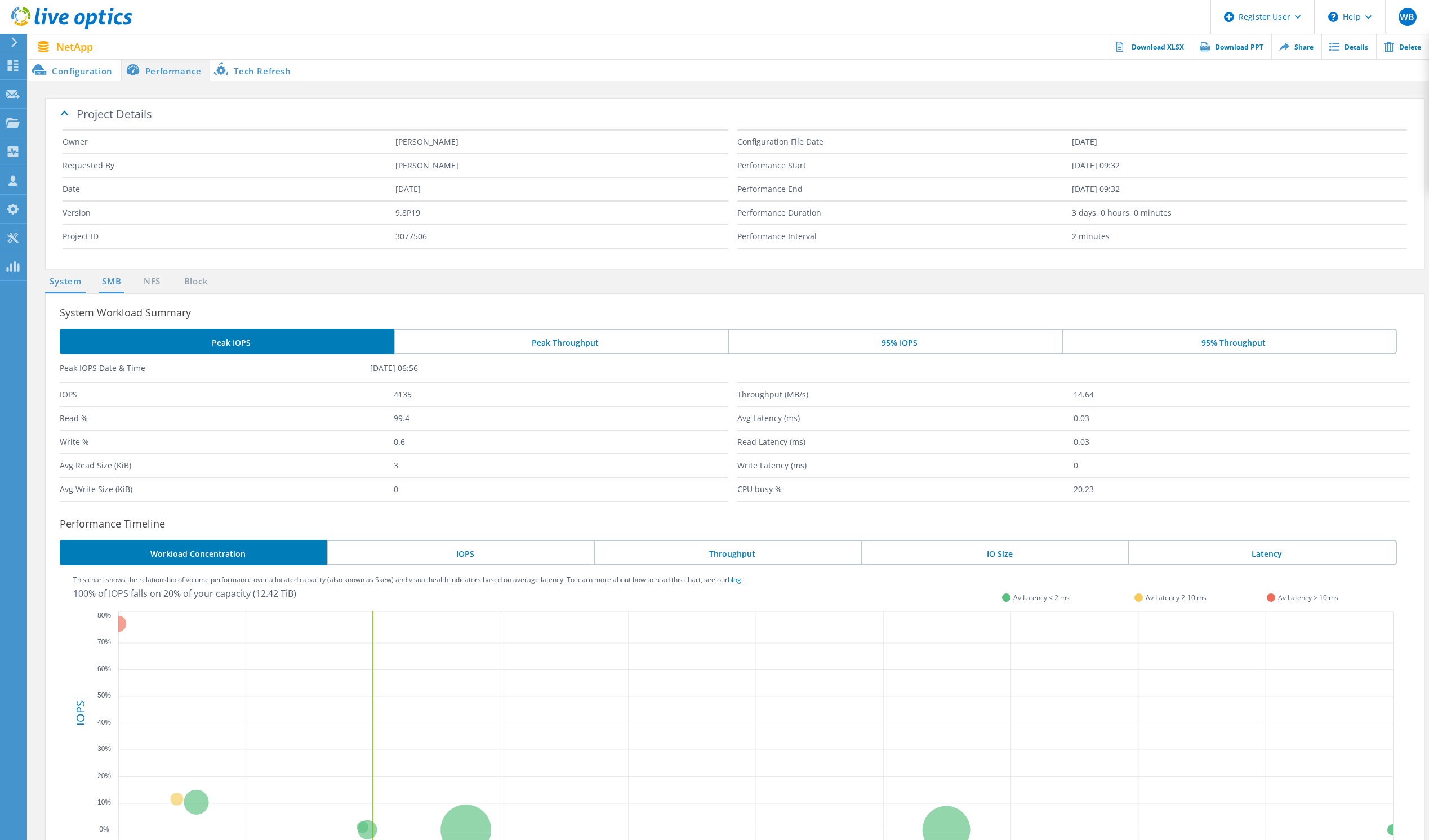
click at [112, 280] on link "SMB" at bounding box center [111, 281] width 25 height 14
